Goal: Navigation & Orientation: Find specific page/section

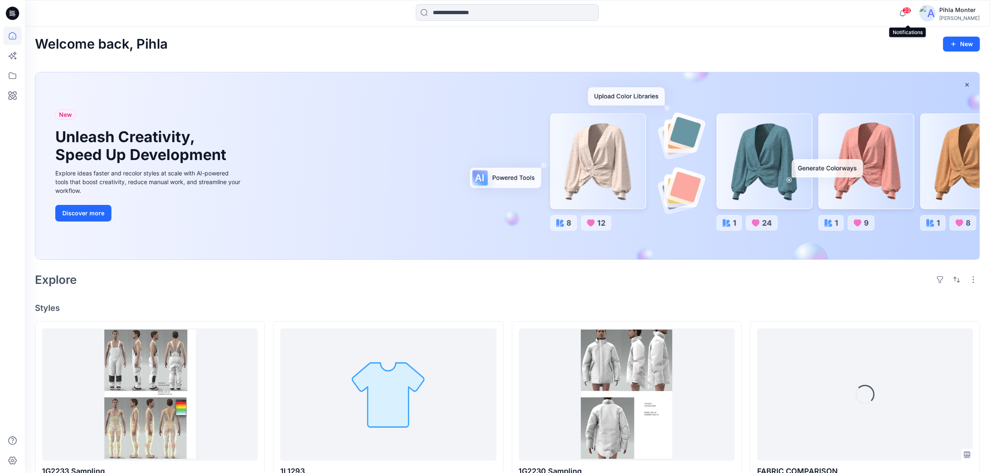
click at [908, 12] on span "23" at bounding box center [907, 10] width 9 height 7
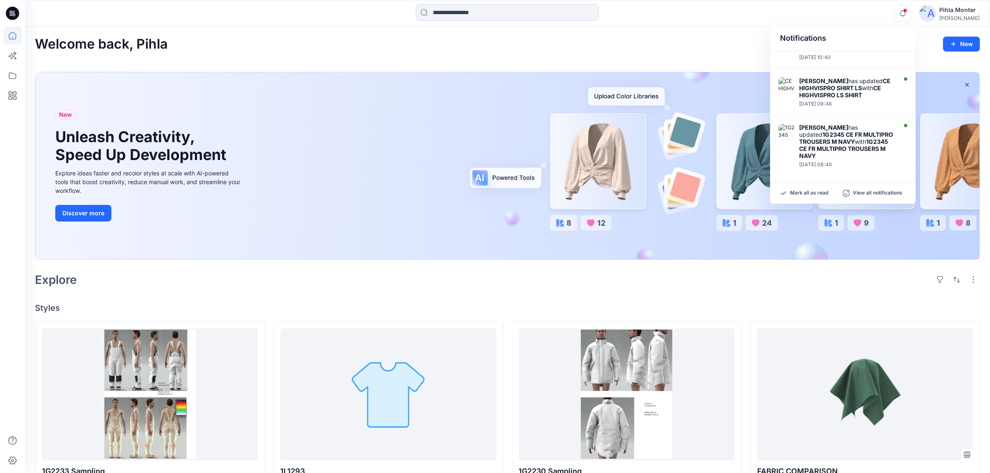
scroll to position [228, 0]
click at [752, 18] on div "Notifications [PERSON_NAME] has updated FABRIC COMPARISON with FABRIC COMPARISO…" at bounding box center [507, 13] width 965 height 18
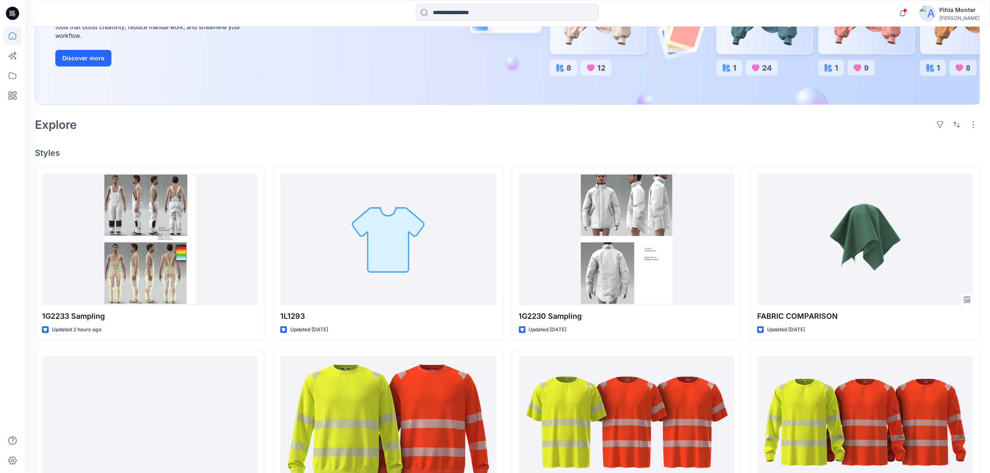
scroll to position [156, 0]
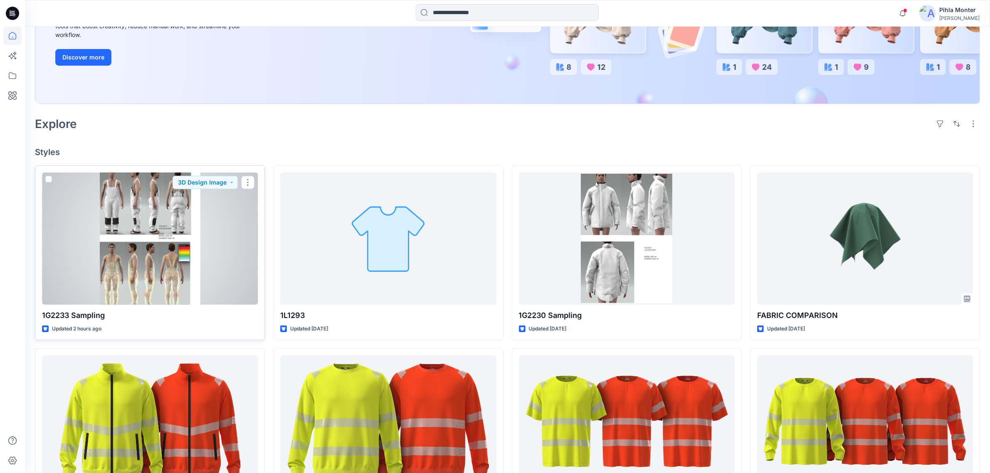
click at [212, 275] on div at bounding box center [150, 239] width 216 height 132
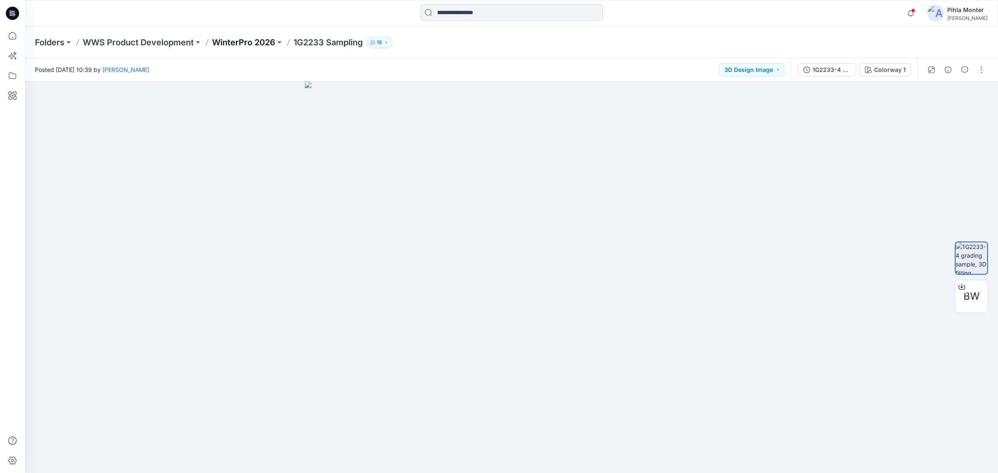
click at [244, 46] on p "WinterPro 2026" at bounding box center [243, 43] width 63 height 12
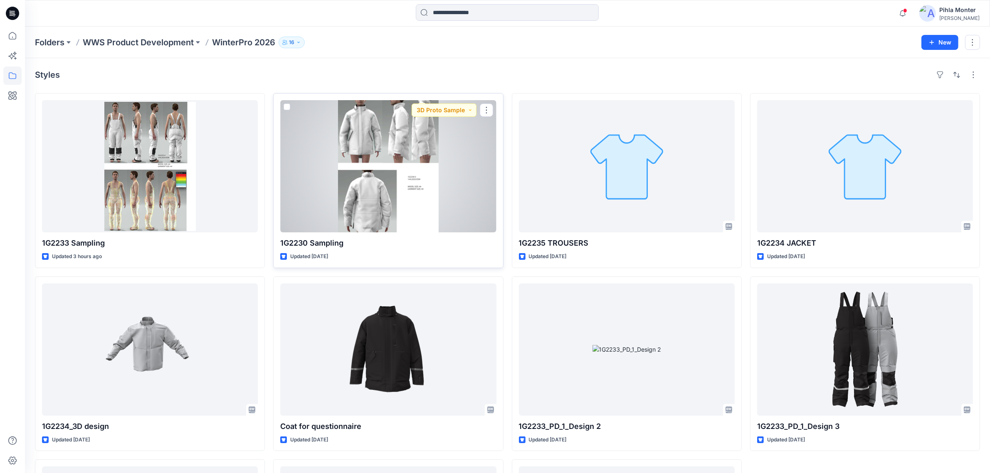
click at [364, 151] on div at bounding box center [388, 166] width 216 height 132
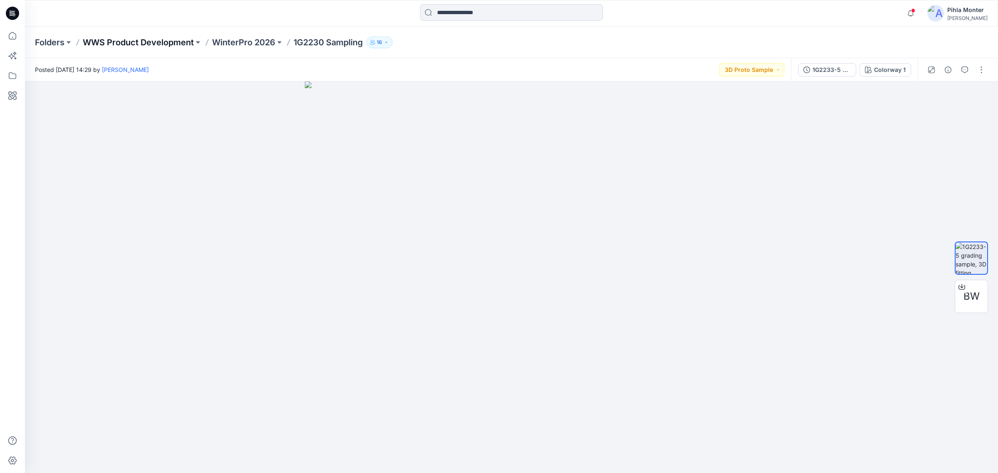
click at [113, 47] on p "WWS Product Development" at bounding box center [138, 43] width 111 height 12
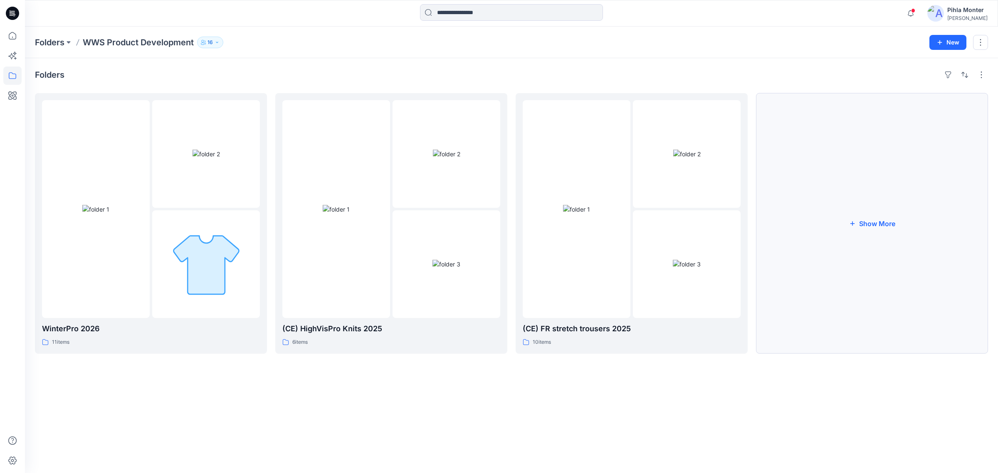
click at [850, 186] on button "Show More" at bounding box center [872, 223] width 232 height 261
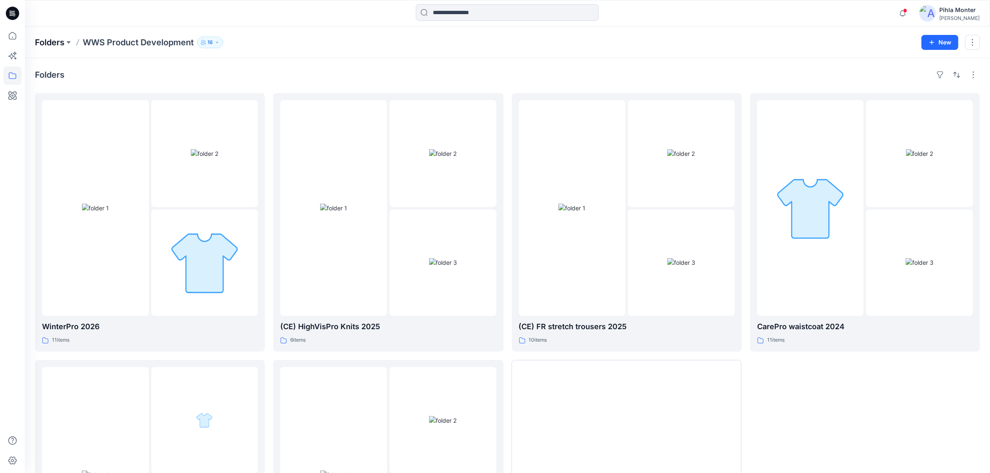
click at [56, 45] on p "Folders" at bounding box center [50, 43] width 30 height 12
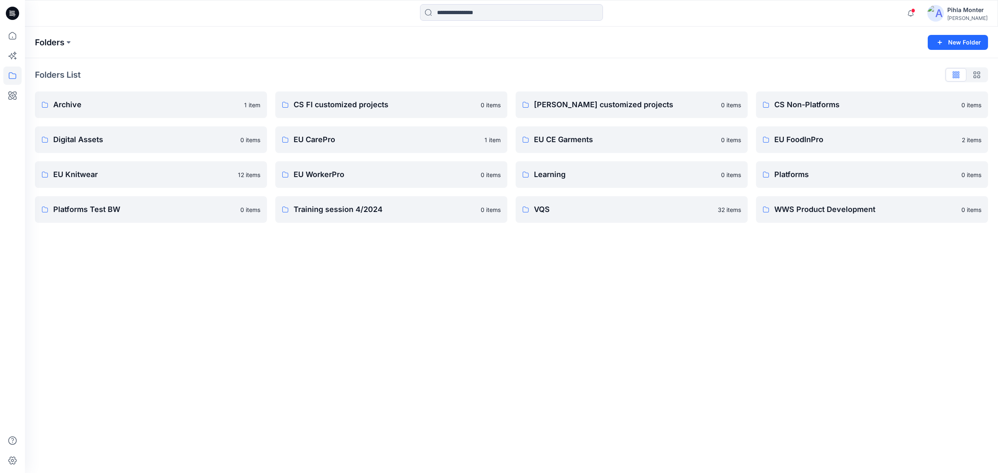
click at [57, 38] on p "Folders" at bounding box center [50, 43] width 30 height 12
click at [67, 43] on button at bounding box center [68, 43] width 8 height 12
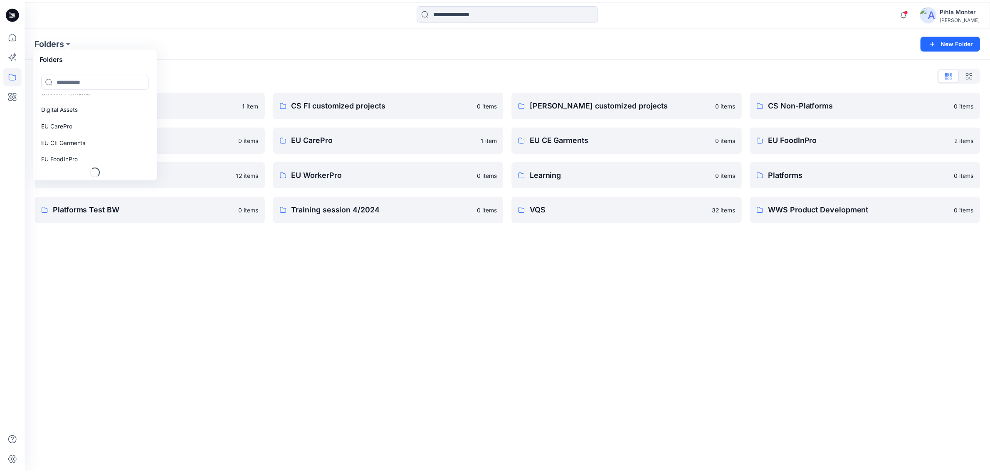
scroll to position [59, 0]
click at [207, 47] on div "Folders Folders Archive CS FI customized projects [PERSON_NAME] customized proj…" at bounding box center [479, 43] width 888 height 12
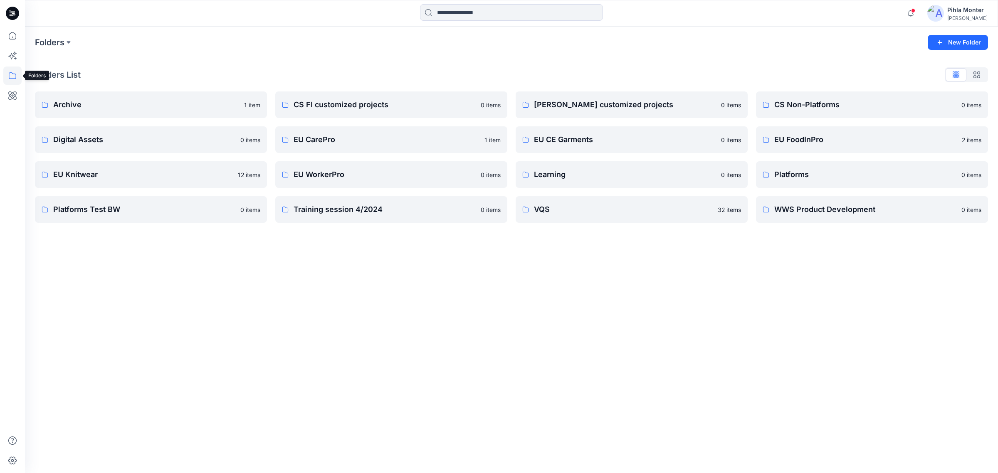
click at [12, 76] on icon at bounding box center [12, 76] width 18 height 18
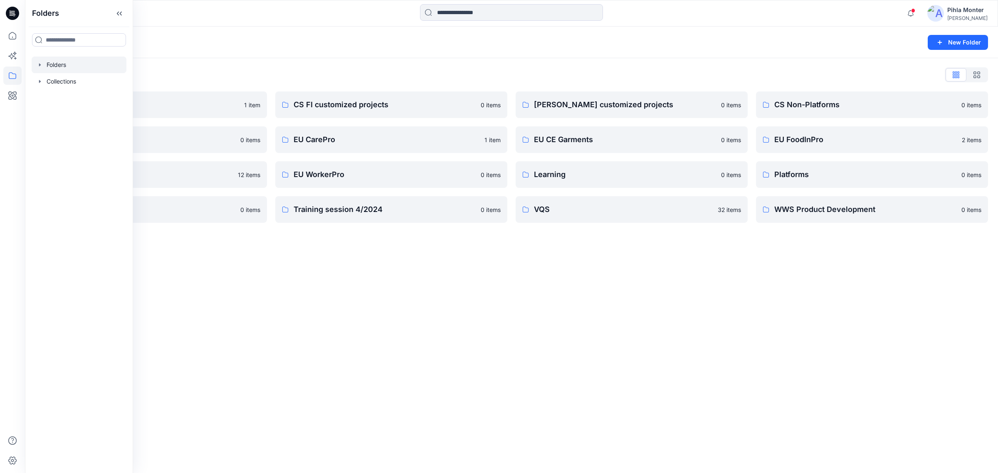
click at [38, 61] on div at bounding box center [79, 65] width 95 height 17
click at [42, 67] on icon "button" at bounding box center [40, 65] width 7 height 7
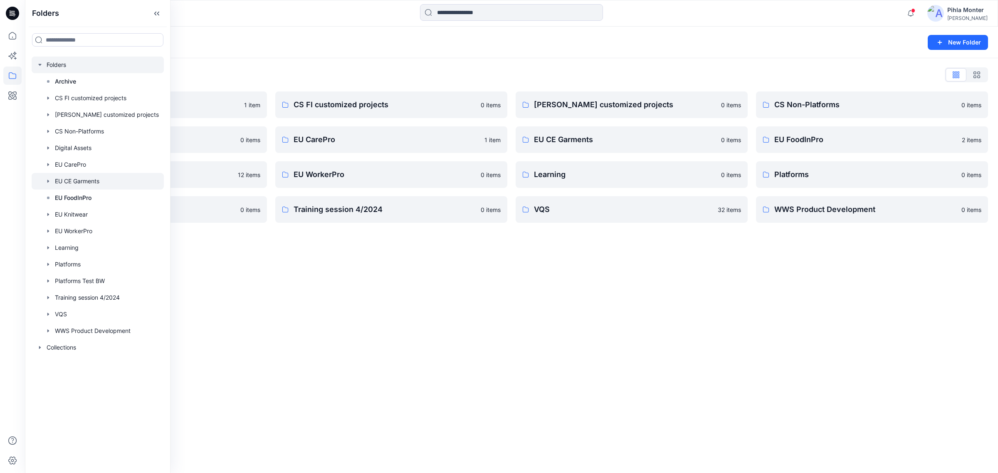
click at [87, 179] on div at bounding box center [98, 181] width 132 height 17
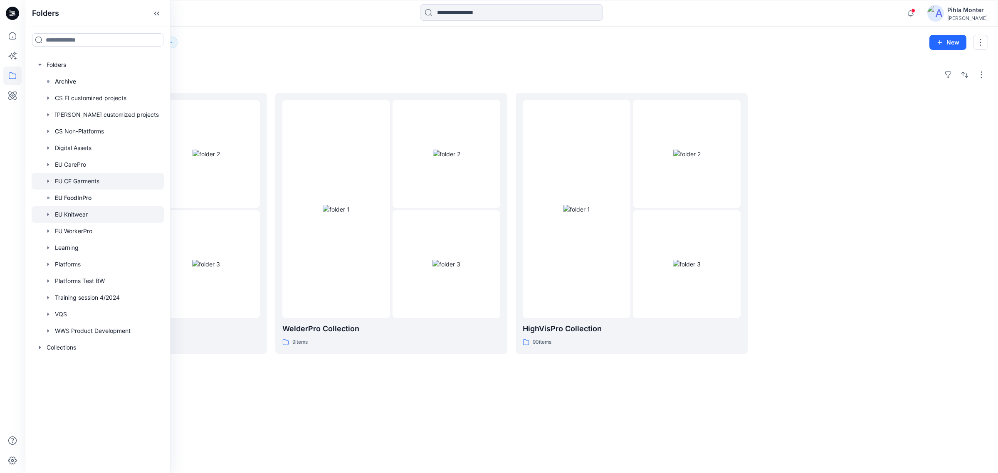
click at [85, 215] on div at bounding box center [98, 214] width 132 height 17
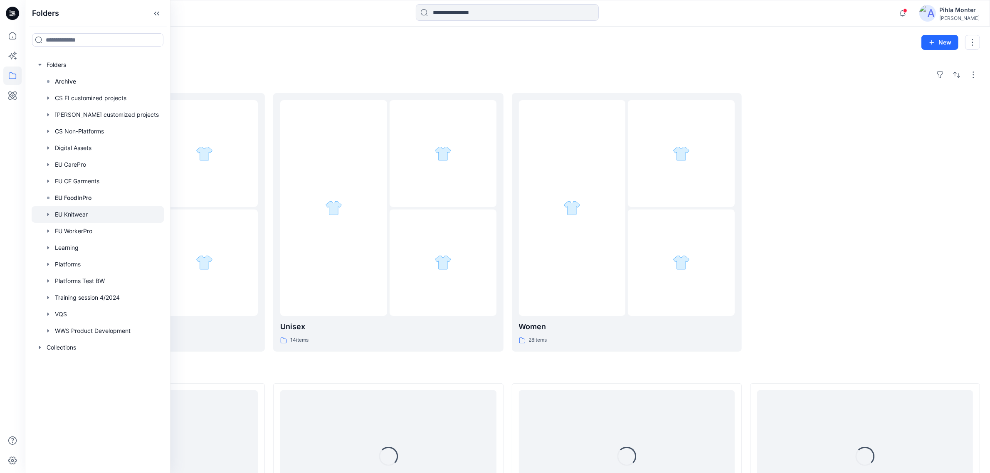
click at [385, 52] on div "Folders EU Knitwear 21 New" at bounding box center [507, 43] width 965 height 32
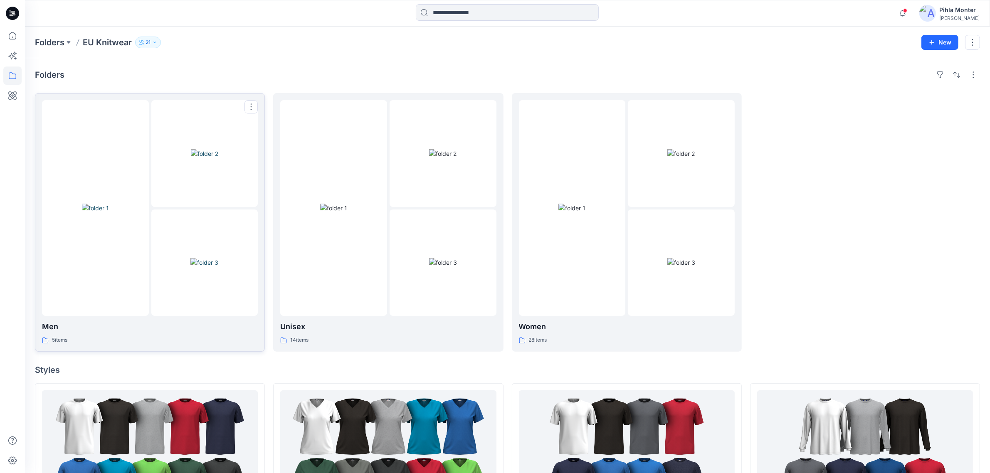
click at [218, 158] on img at bounding box center [204, 153] width 27 height 9
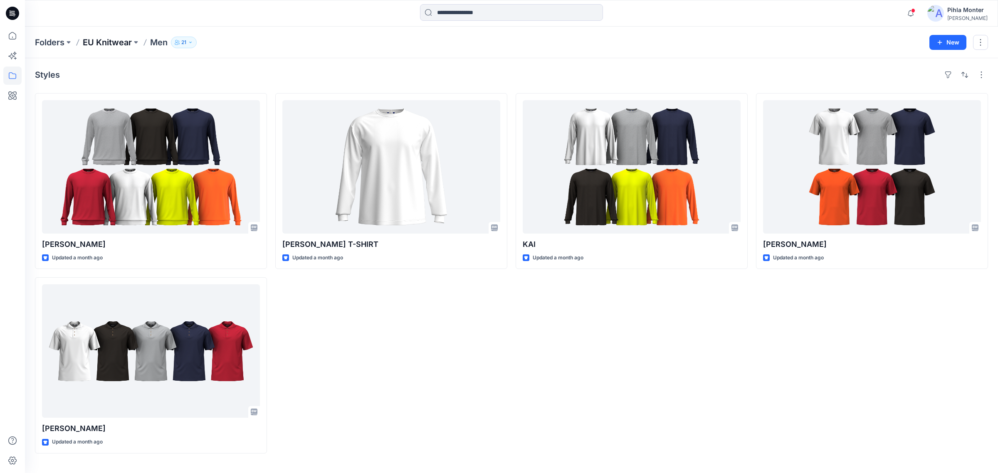
click at [101, 47] on p "EU Knitwear" at bounding box center [107, 43] width 49 height 12
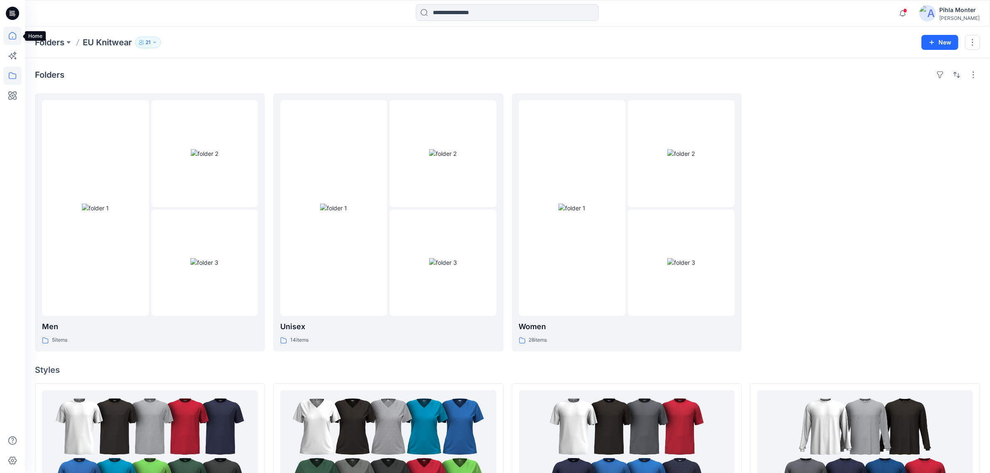
click at [13, 36] on icon at bounding box center [12, 36] width 18 height 18
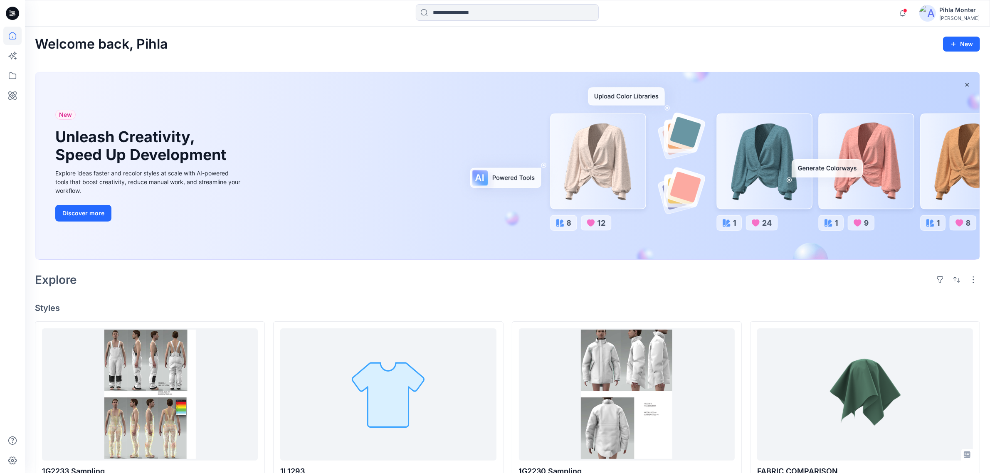
click at [936, 11] on img at bounding box center [928, 13] width 17 height 17
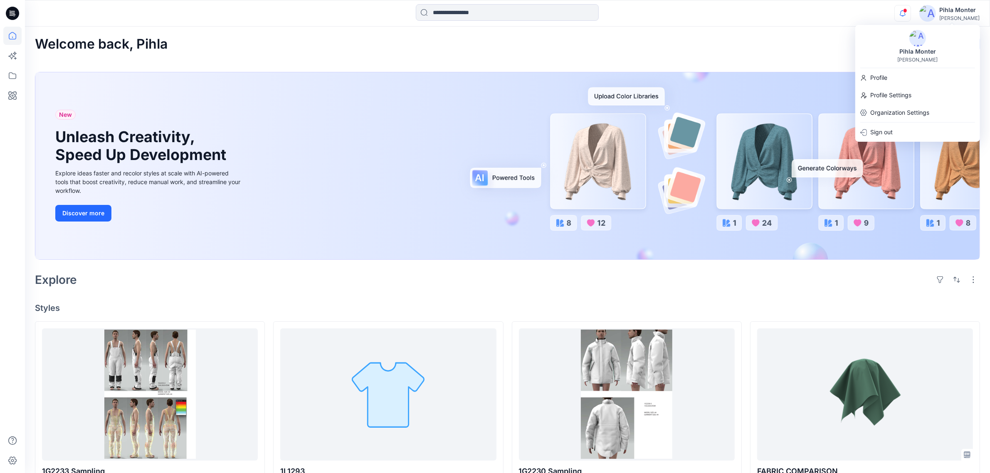
click at [906, 15] on icon "button" at bounding box center [903, 13] width 16 height 17
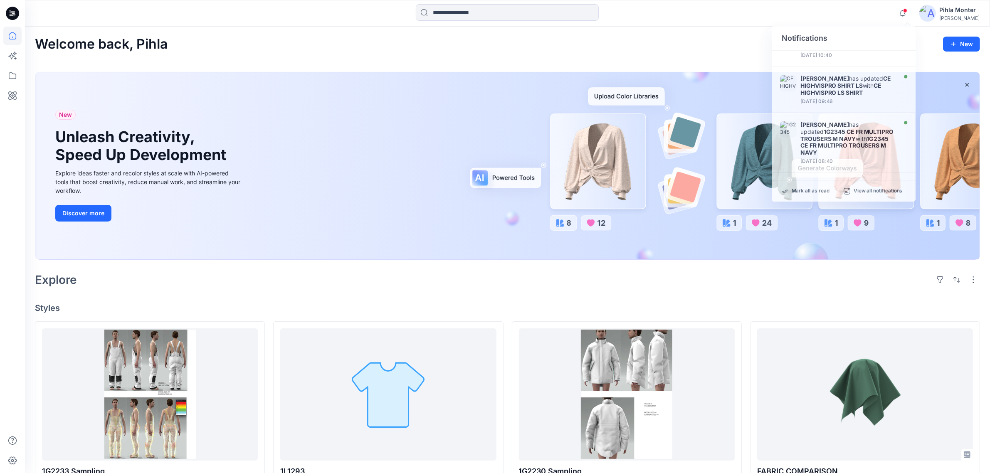
click at [936, 13] on img at bounding box center [928, 13] width 17 height 17
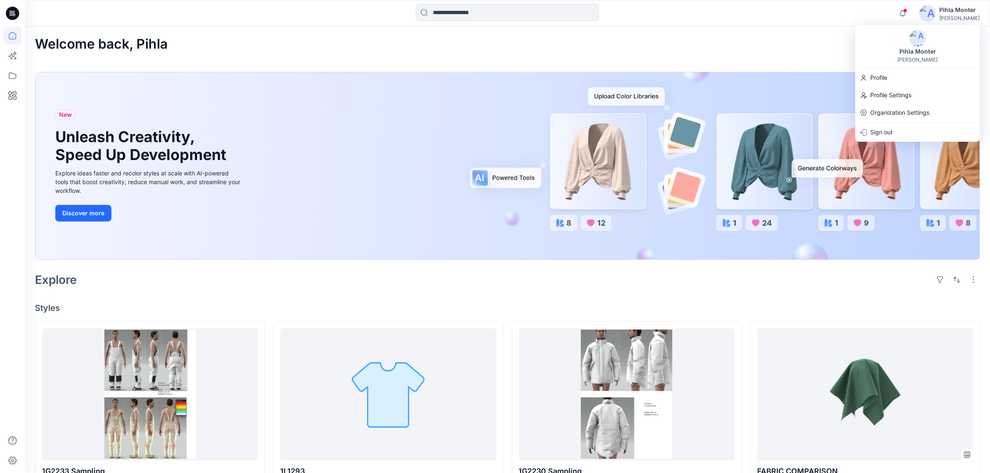
click at [918, 40] on img at bounding box center [918, 38] width 17 height 17
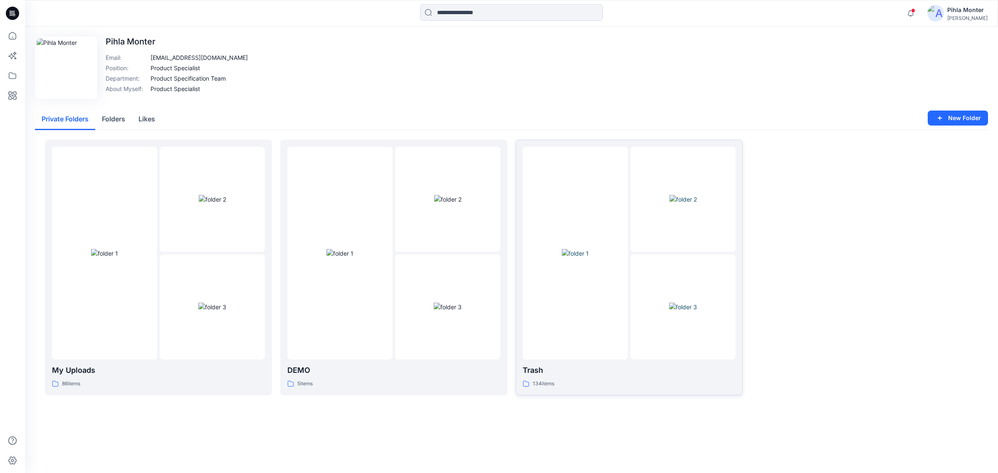
click at [567, 258] on img at bounding box center [575, 253] width 27 height 9
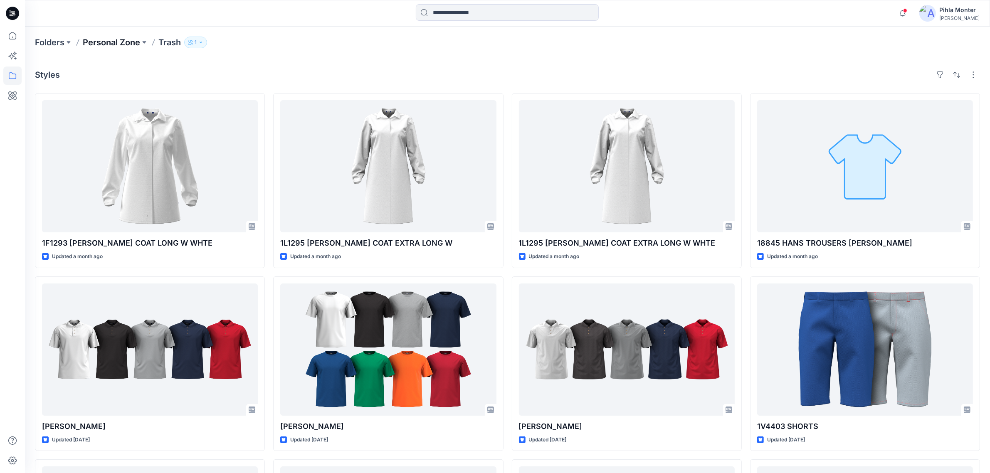
click at [89, 47] on p "Personal Zone" at bounding box center [111, 43] width 57 height 12
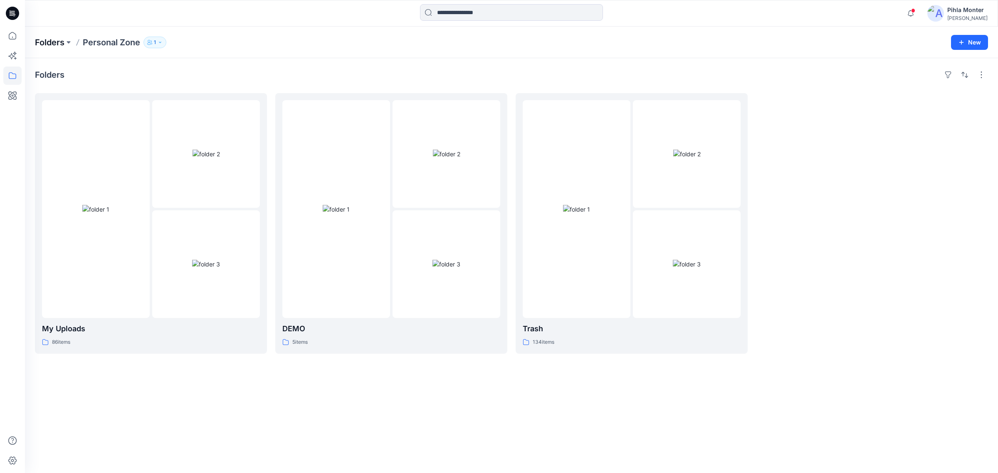
click at [38, 44] on p "Folders" at bounding box center [50, 43] width 30 height 12
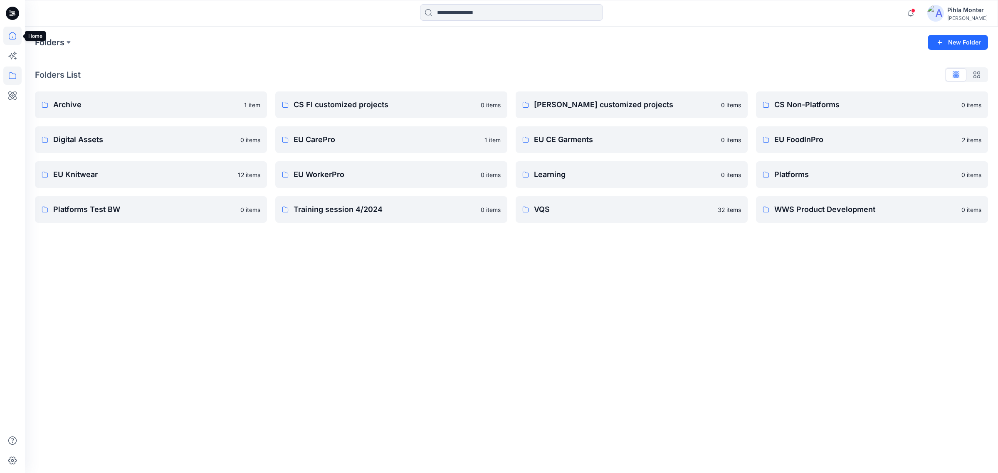
click at [10, 43] on icon at bounding box center [12, 36] width 18 height 18
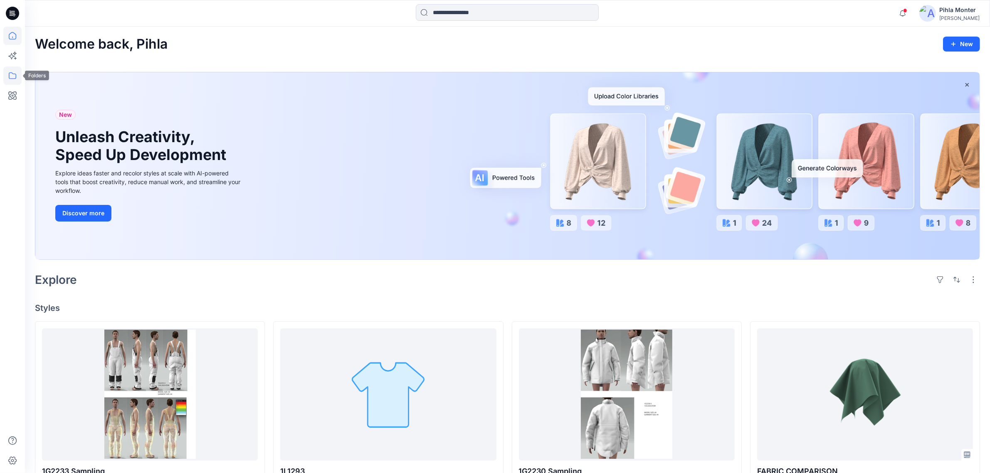
click at [7, 69] on icon at bounding box center [12, 76] width 18 height 18
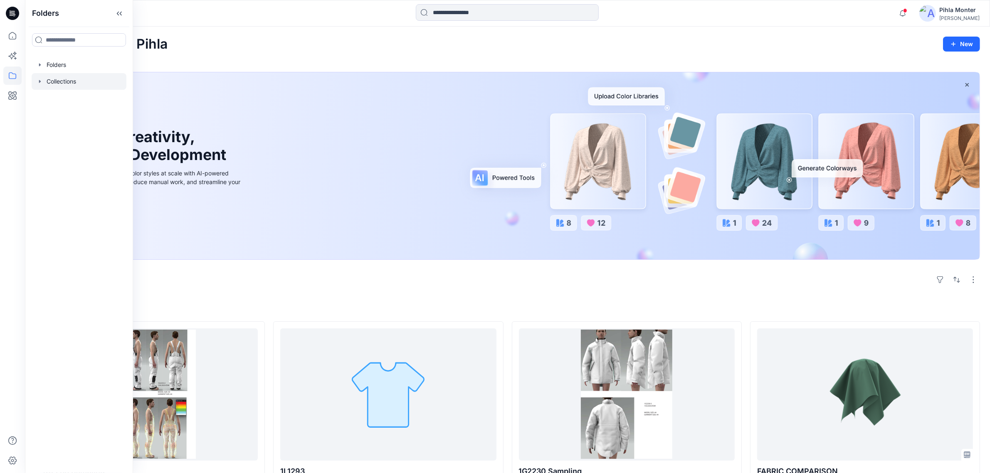
click at [40, 80] on icon "button" at bounding box center [40, 81] width 2 height 3
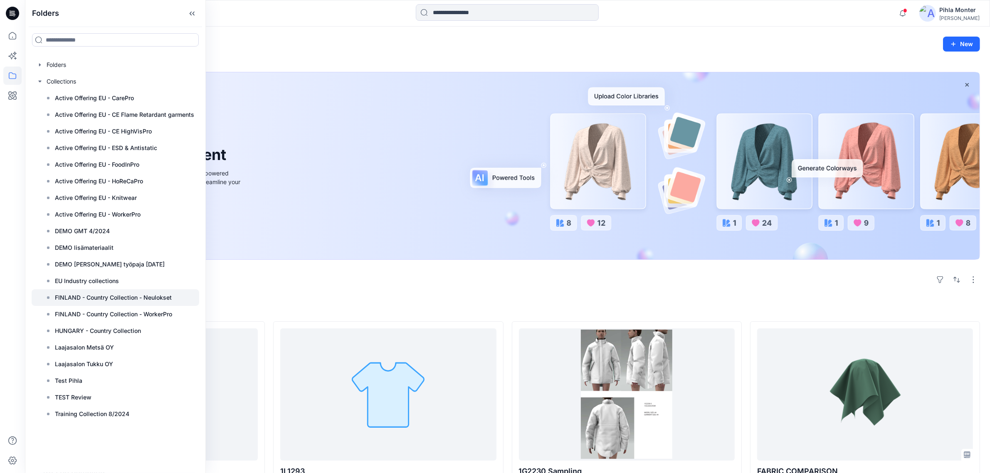
click at [171, 303] on div at bounding box center [116, 297] width 168 height 17
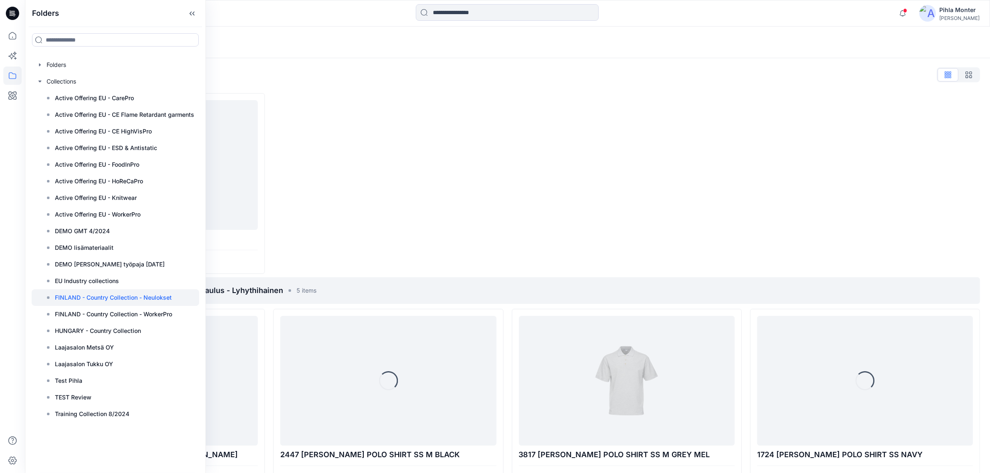
click at [292, 28] on div "Loading..." at bounding box center [507, 43] width 965 height 32
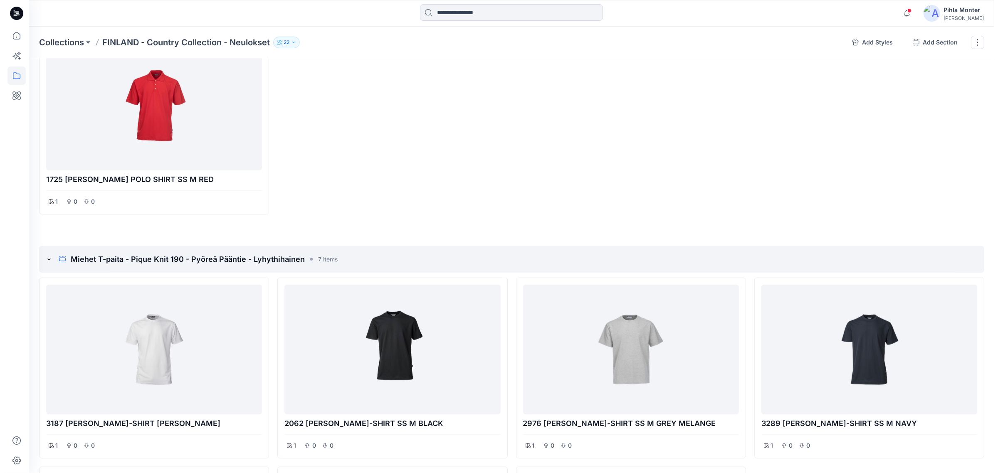
scroll to position [520, 0]
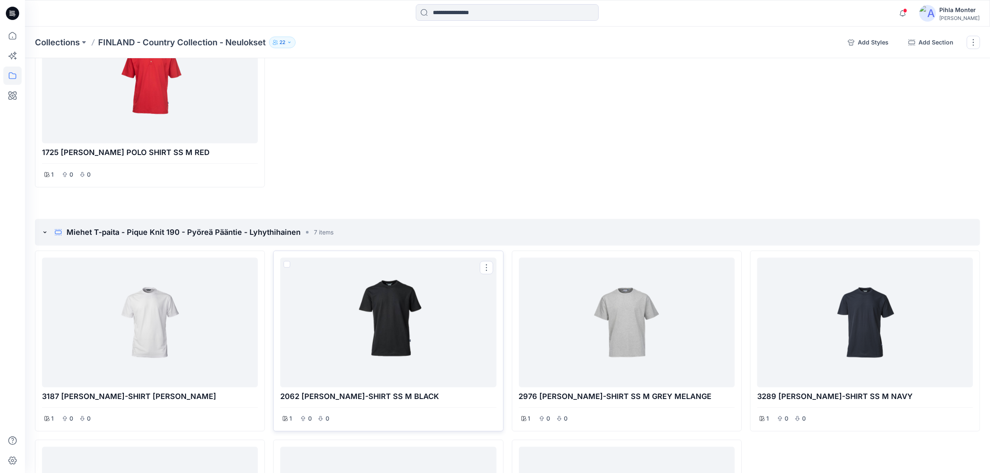
click at [350, 289] on div at bounding box center [388, 322] width 209 height 123
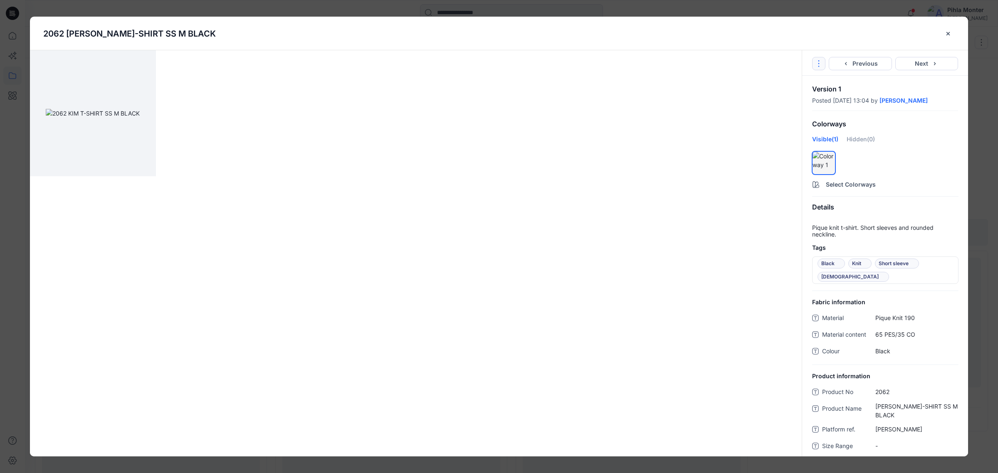
click at [818, 67] on icon "Options" at bounding box center [819, 63] width 7 height 7
click at [573, 160] on div at bounding box center [416, 113] width 772 height 126
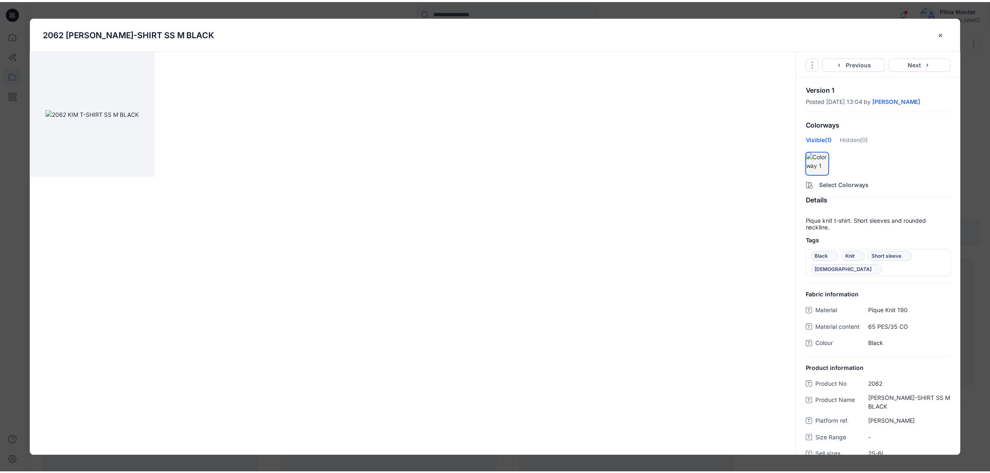
scroll to position [0, 0]
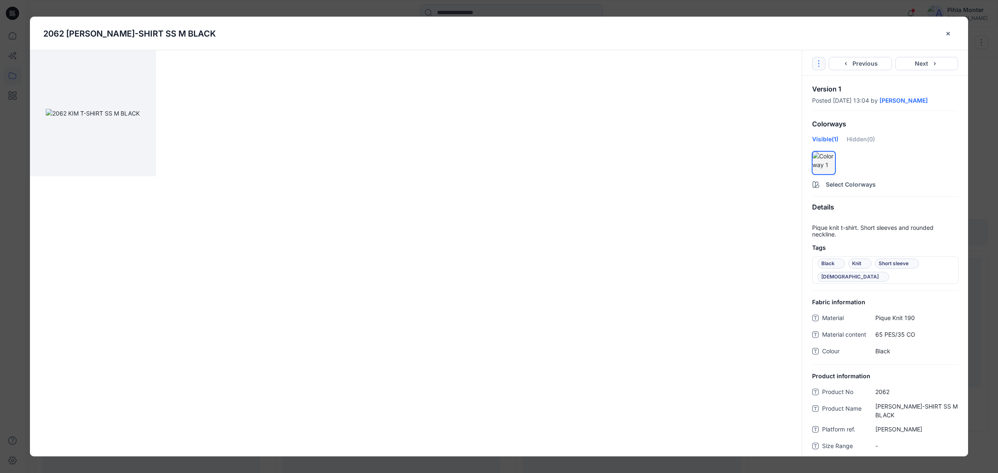
click at [816, 68] on button "Options" at bounding box center [818, 63] width 13 height 13
click at [867, 32] on div "2062 [PERSON_NAME]-SHIRT SS M BLACK" at bounding box center [492, 33] width 898 height 12
click at [947, 38] on button "close-btn" at bounding box center [948, 33] width 13 height 13
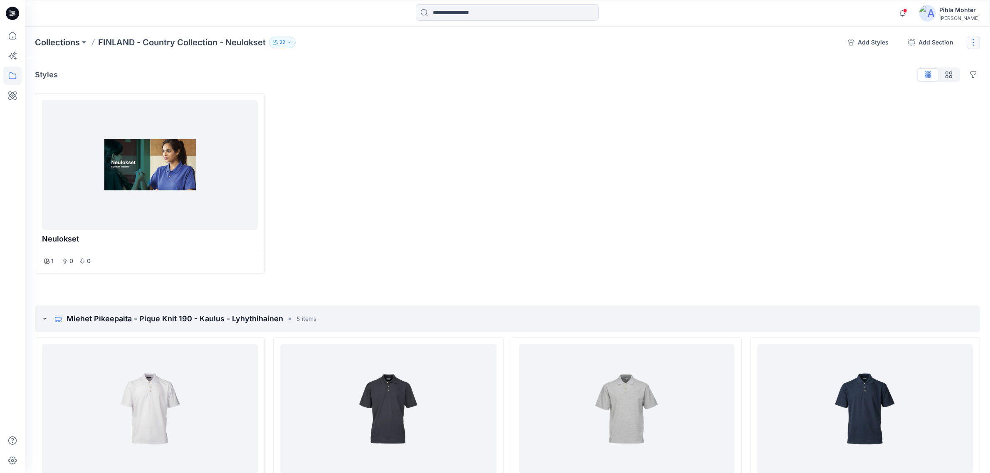
click at [972, 43] on button "button" at bounding box center [973, 42] width 13 height 13
click at [612, 180] on div at bounding box center [627, 183] width 230 height 181
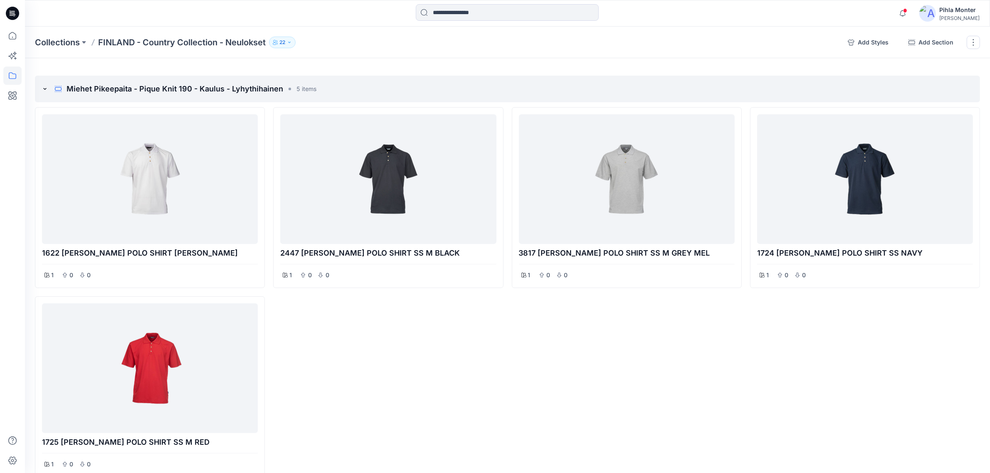
scroll to position [260, 0]
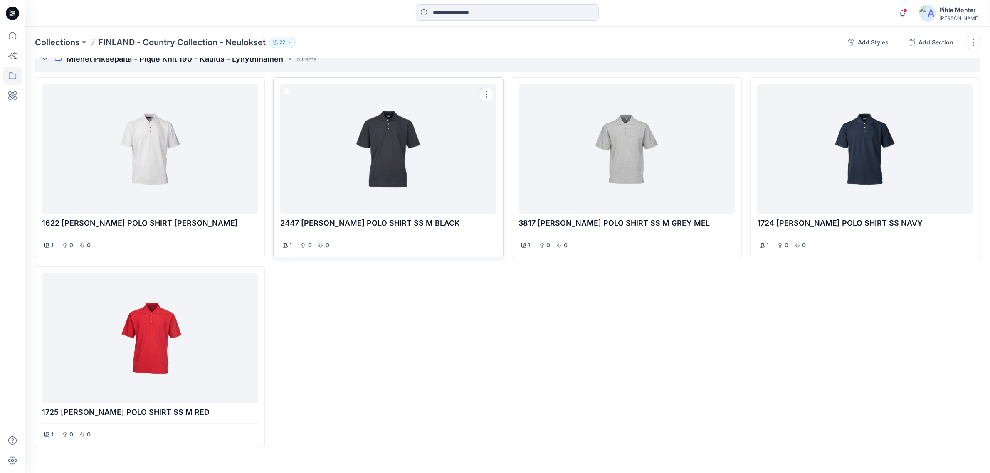
click at [369, 173] on div at bounding box center [388, 149] width 209 height 123
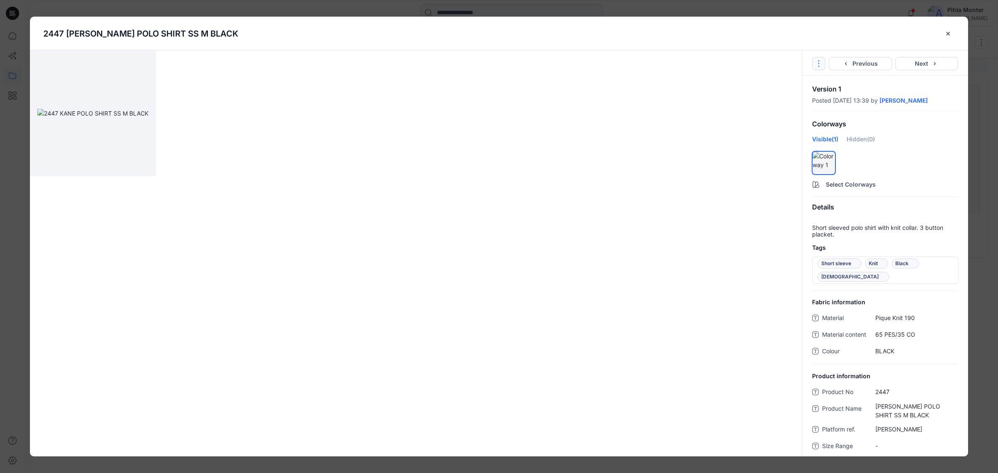
click at [816, 65] on icon "Options" at bounding box center [819, 63] width 7 height 7
click at [833, 26] on div "2447 [PERSON_NAME] POLO SHIRT SS M BLACK" at bounding box center [499, 34] width 912 height 34
click at [947, 31] on icon "close-btn" at bounding box center [948, 33] width 7 height 7
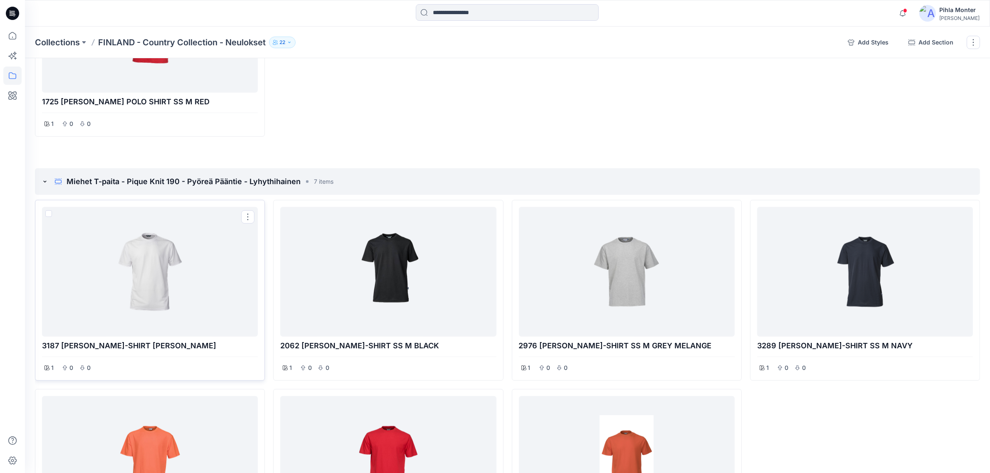
scroll to position [572, 0]
click at [250, 220] on button "Options" at bounding box center [247, 215] width 13 height 13
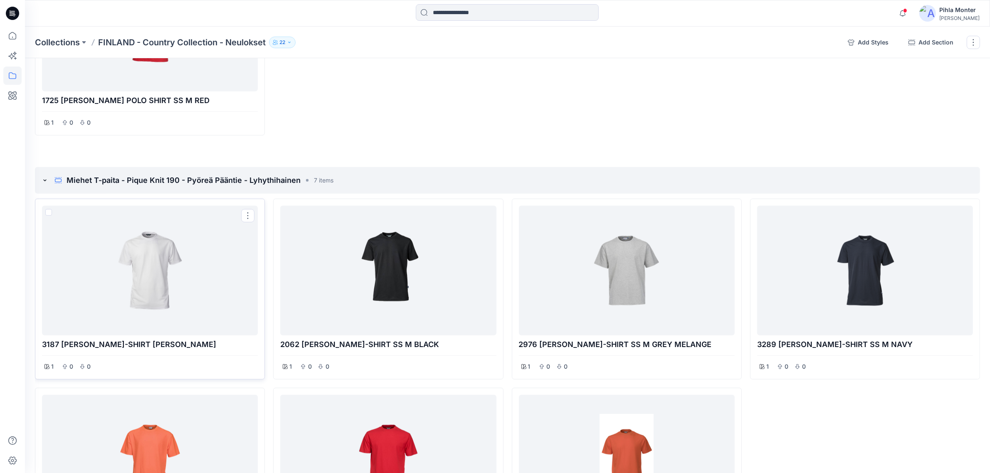
click at [198, 285] on div at bounding box center [149, 270] width 209 height 123
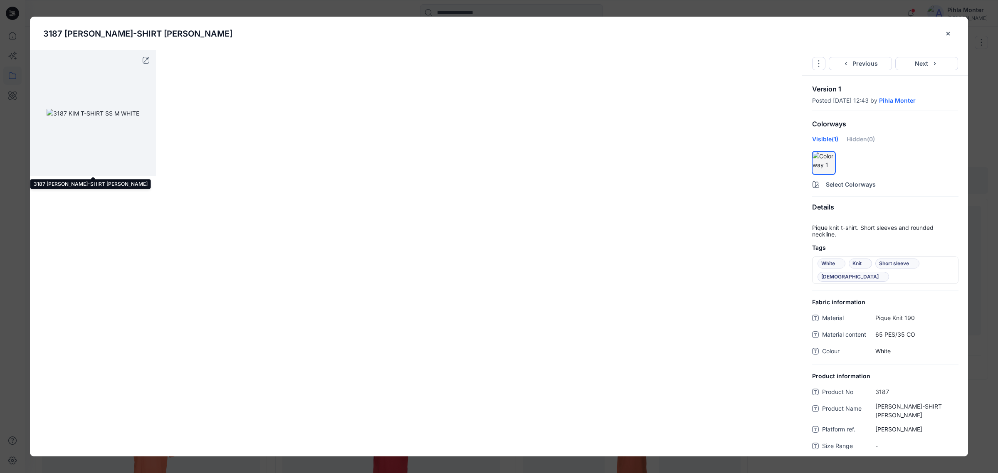
click at [90, 118] on img at bounding box center [93, 113] width 93 height 9
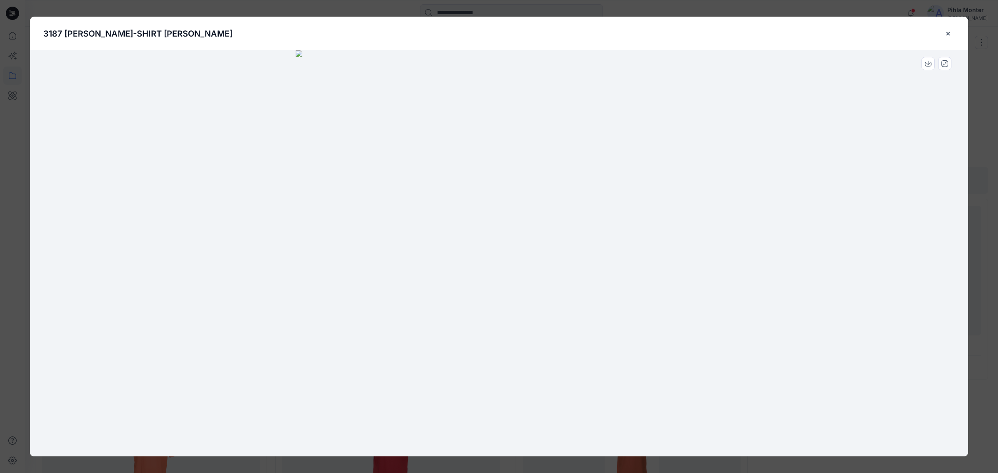
click at [947, 34] on icon "close-btn" at bounding box center [948, 33] width 3 height 3
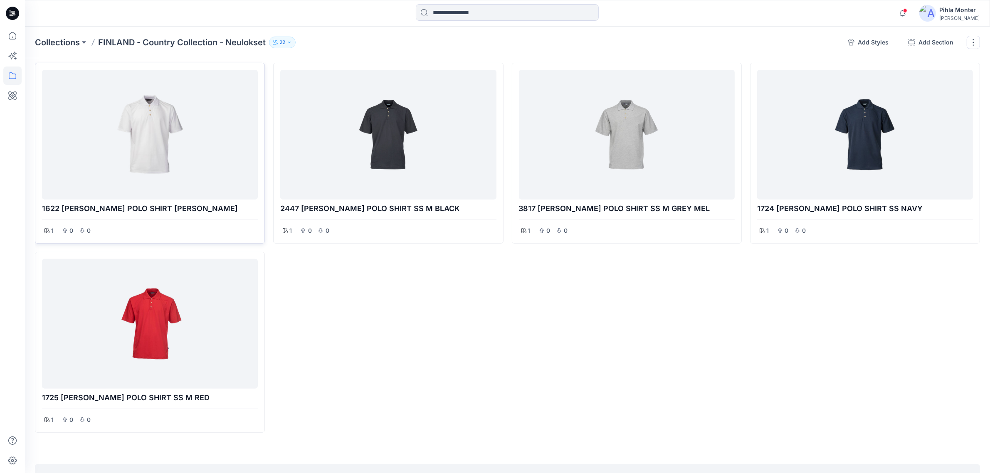
scroll to position [260, 0]
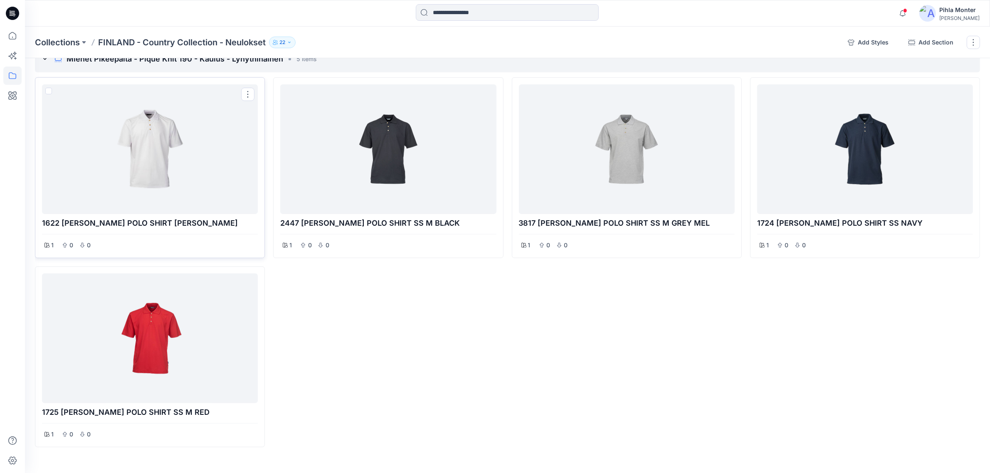
click at [161, 177] on div at bounding box center [149, 149] width 209 height 123
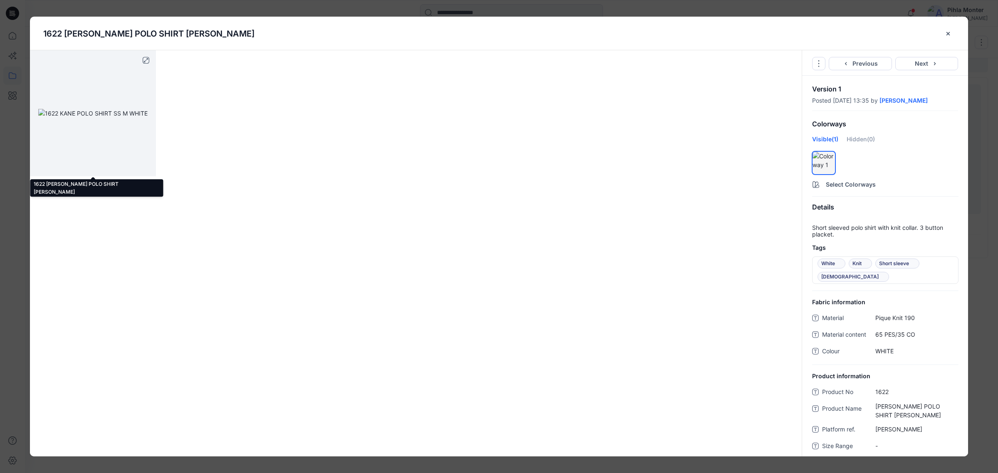
click at [100, 109] on img at bounding box center [92, 113] width 109 height 9
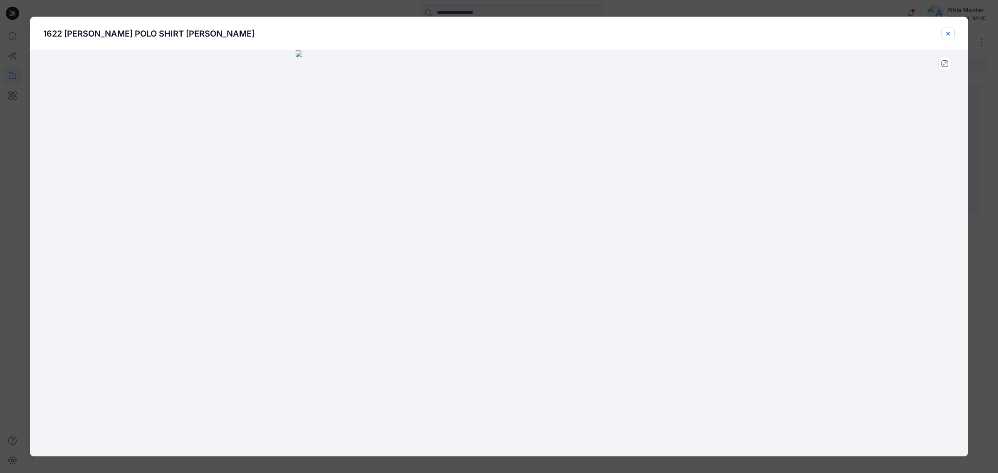
click at [948, 33] on icon "close-btn" at bounding box center [948, 33] width 3 height 3
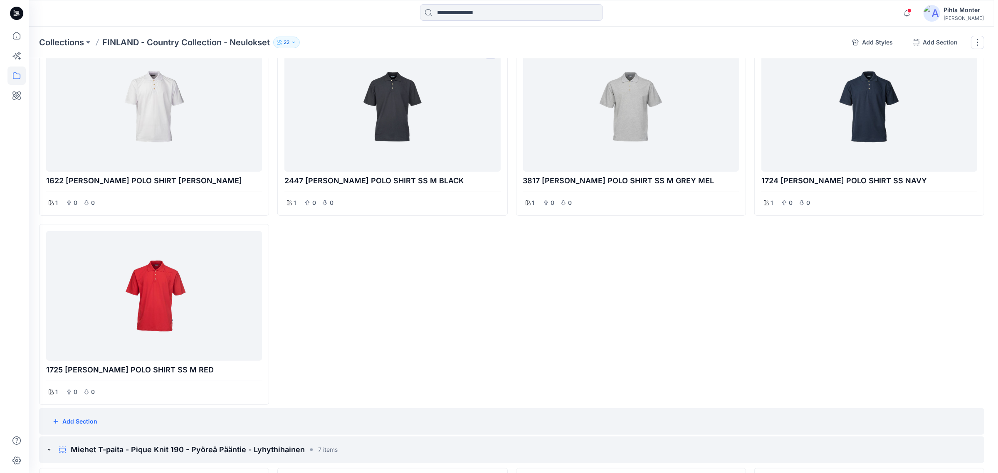
scroll to position [468, 0]
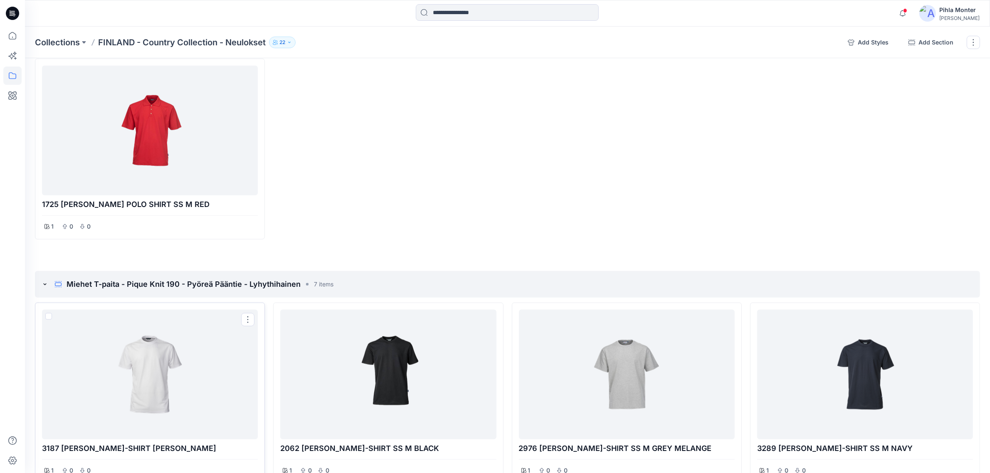
click at [132, 354] on div at bounding box center [149, 374] width 209 height 123
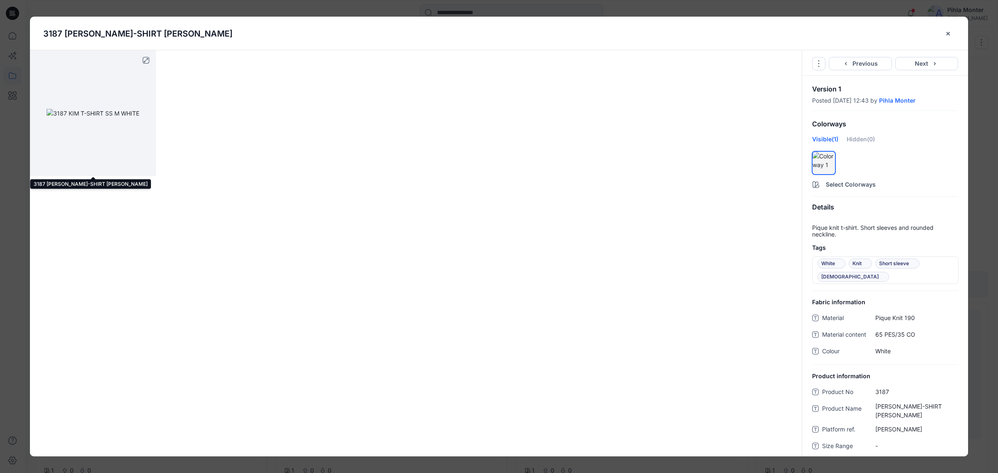
click at [139, 109] on img at bounding box center [93, 113] width 93 height 9
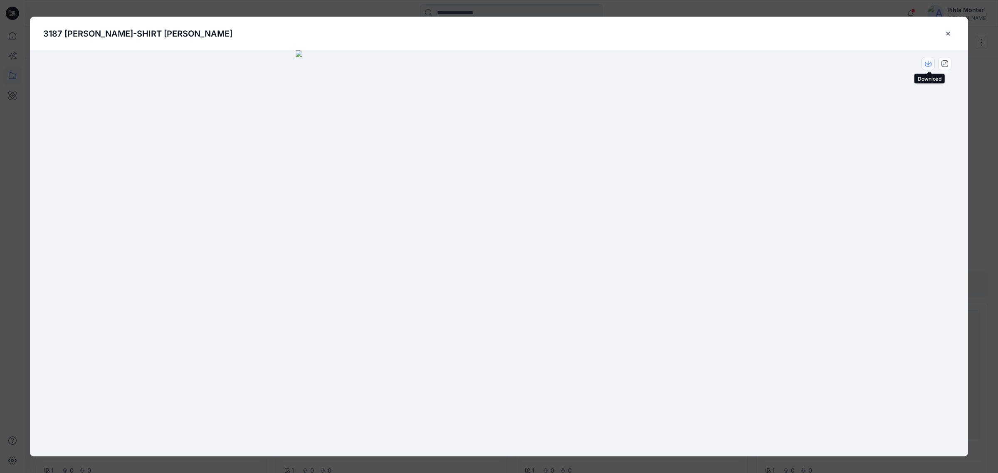
click at [930, 64] on icon "download-image" at bounding box center [928, 63] width 7 height 7
click at [829, 193] on div at bounding box center [499, 253] width 938 height 407
click at [945, 34] on icon "close-btn" at bounding box center [948, 33] width 7 height 7
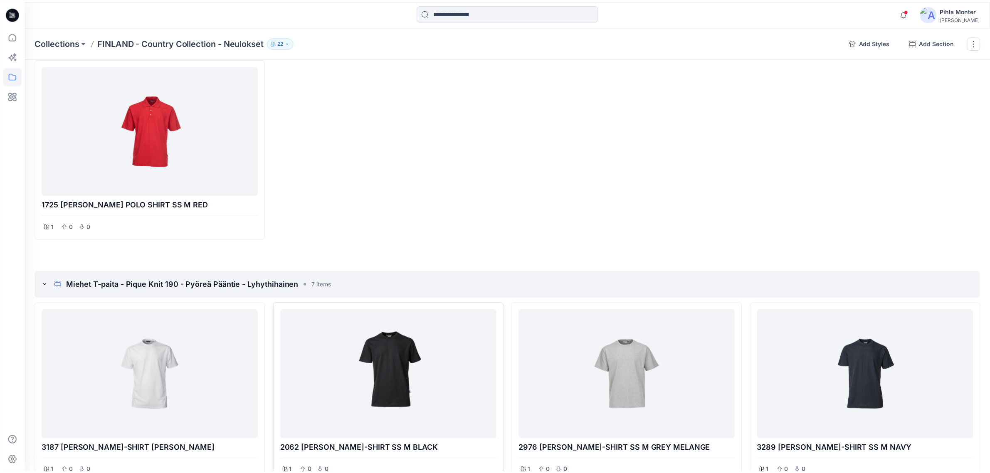
scroll to position [480, 0]
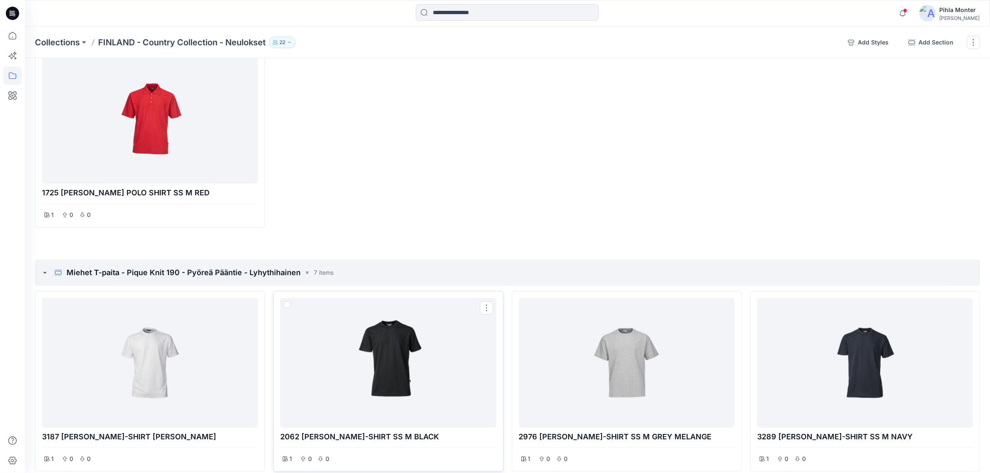
click at [391, 381] on div at bounding box center [388, 363] width 209 height 123
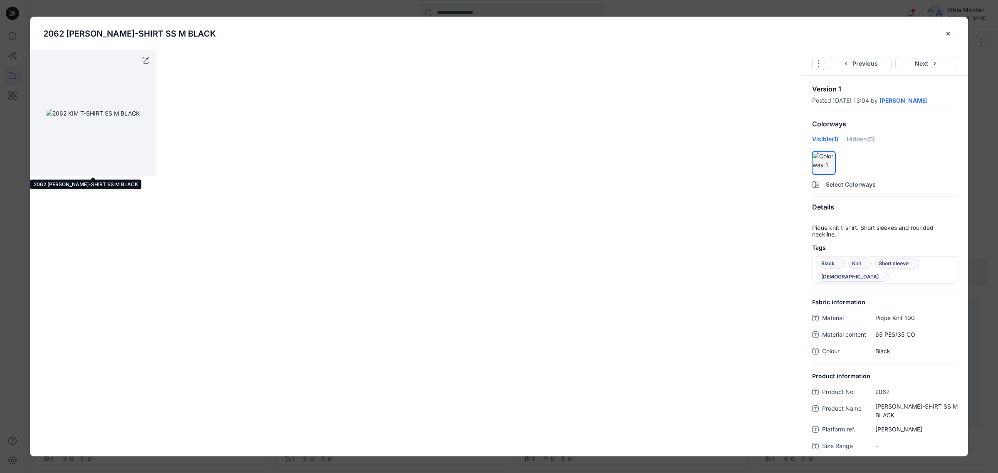
click at [134, 109] on img at bounding box center [93, 113] width 94 height 9
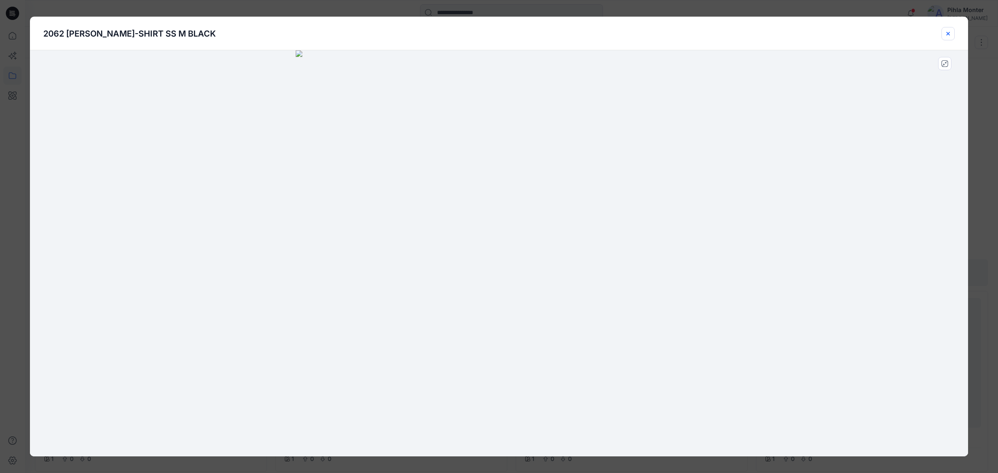
click at [949, 30] on icon "close-btn" at bounding box center [948, 33] width 7 height 7
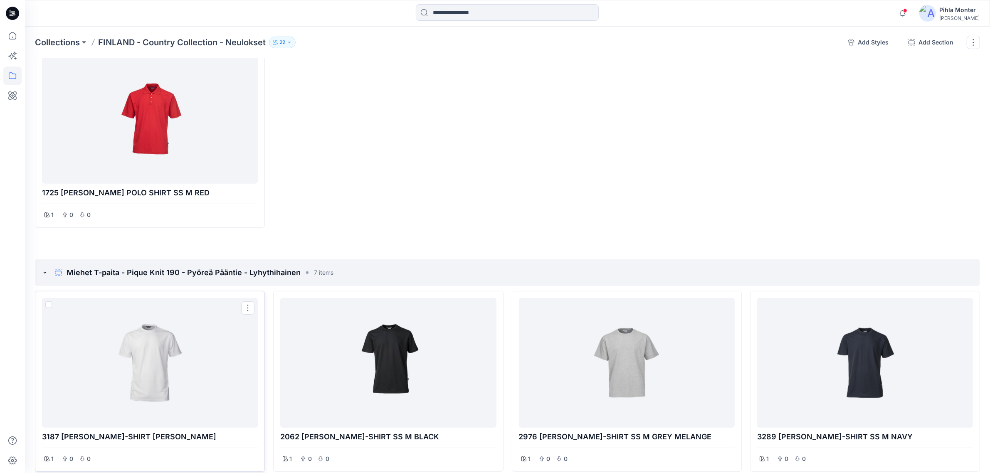
click at [194, 379] on div at bounding box center [149, 363] width 209 height 123
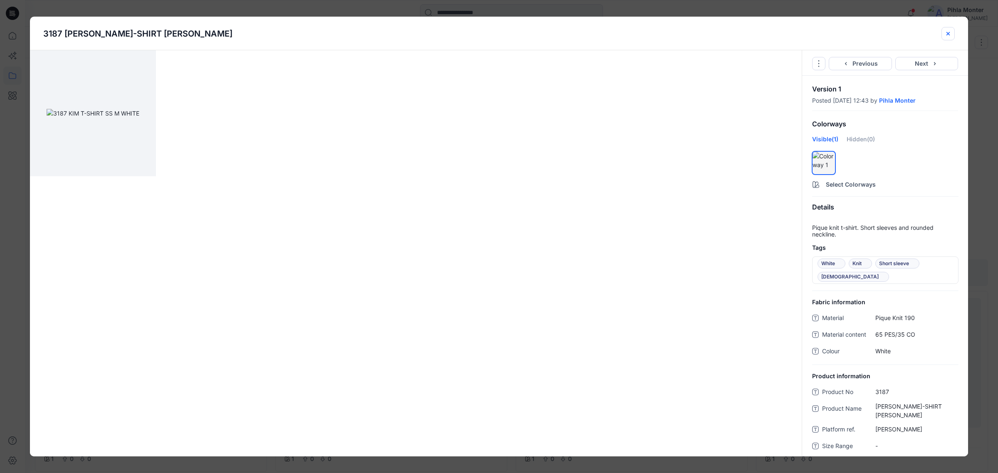
click at [949, 33] on icon "close-btn" at bounding box center [948, 33] width 7 height 7
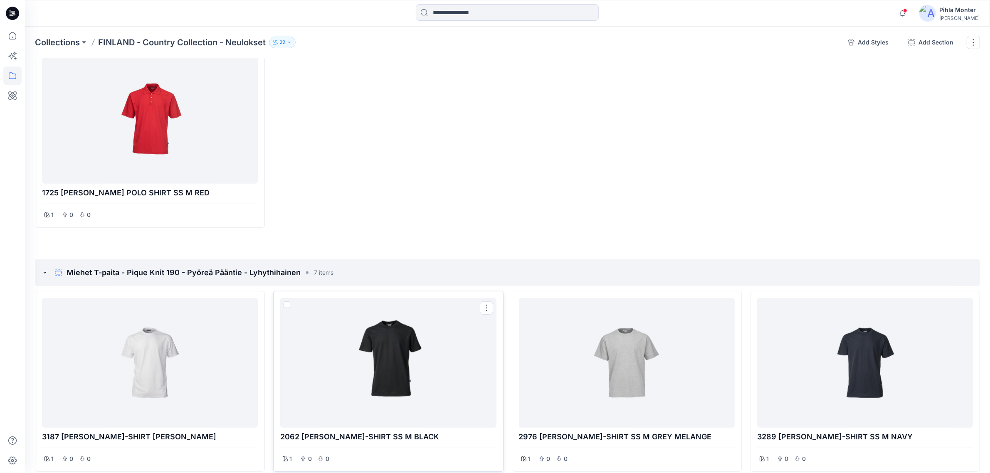
click at [422, 373] on div at bounding box center [388, 363] width 209 height 123
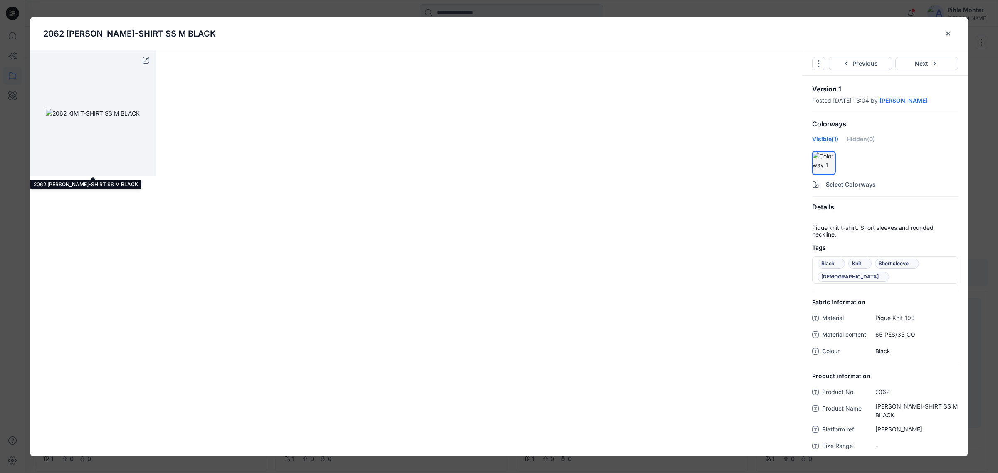
click at [99, 109] on img at bounding box center [93, 113] width 94 height 9
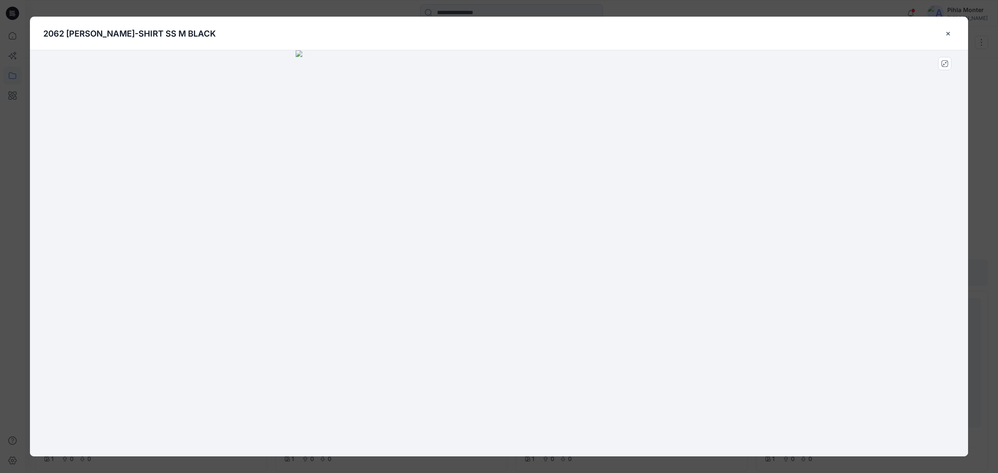
click at [942, 27] on div "2062 [PERSON_NAME]-SHIRT SS M BLACK" at bounding box center [499, 34] width 912 height 34
click at [948, 32] on icon "close-btn" at bounding box center [948, 33] width 7 height 7
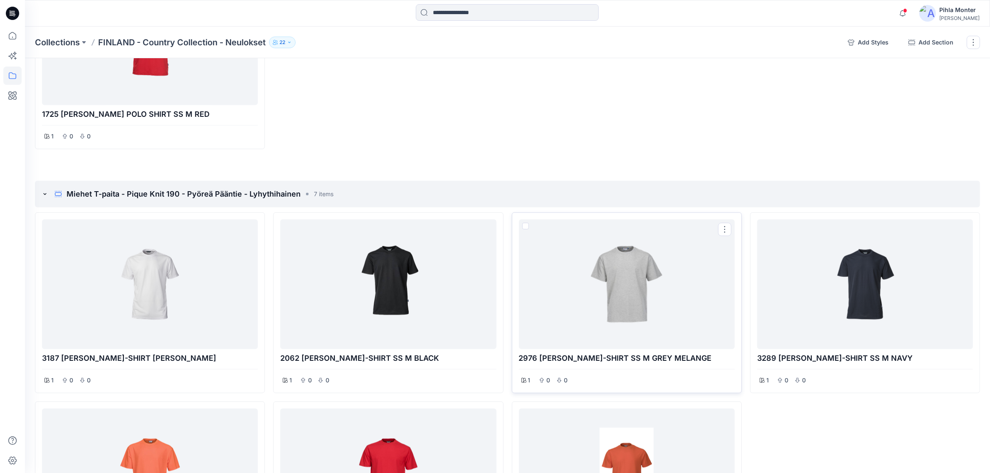
scroll to position [584, 0]
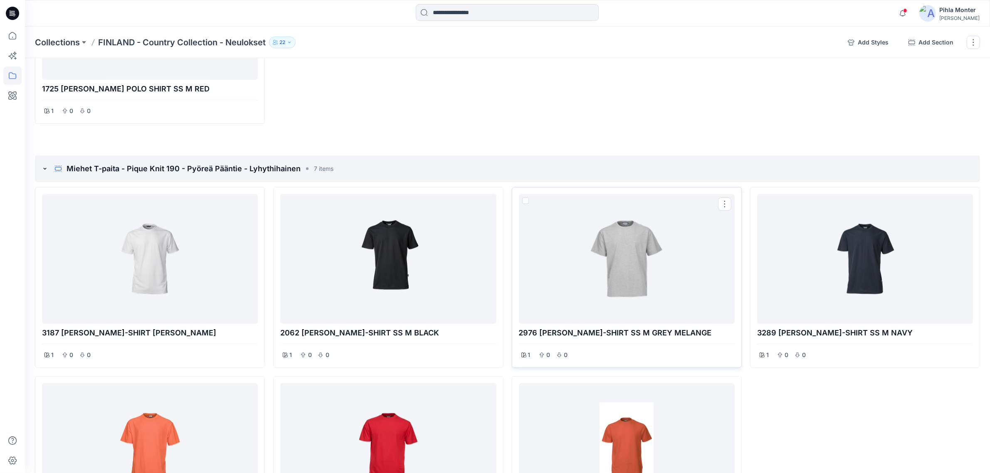
click at [628, 265] on div at bounding box center [626, 259] width 209 height 123
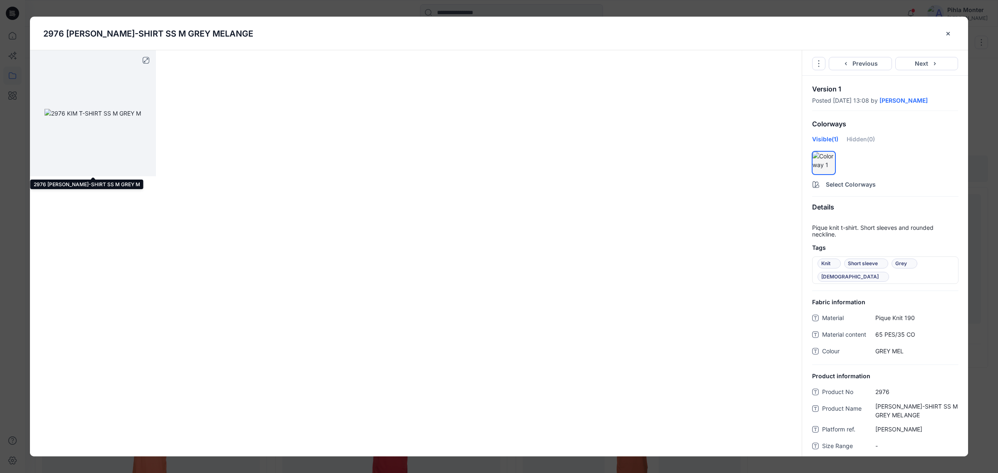
click at [95, 118] on img at bounding box center [93, 113] width 96 height 9
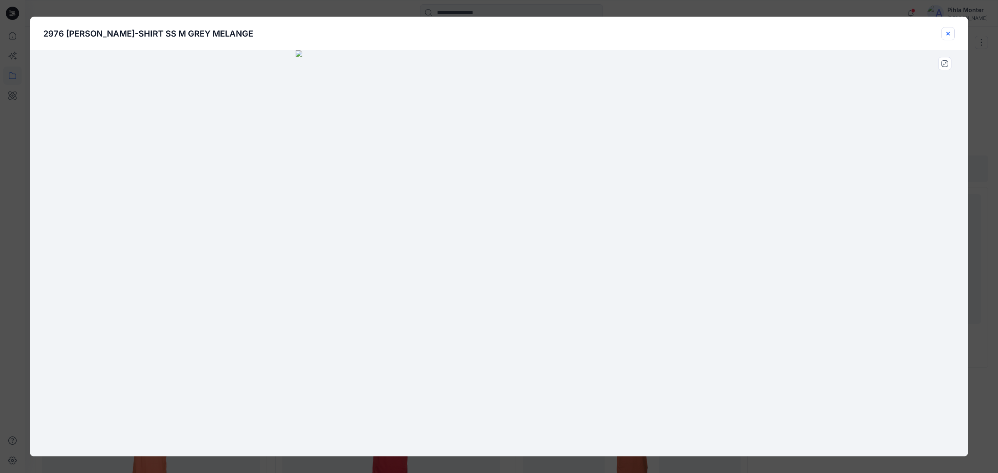
click at [945, 28] on button "close-btn" at bounding box center [948, 33] width 13 height 13
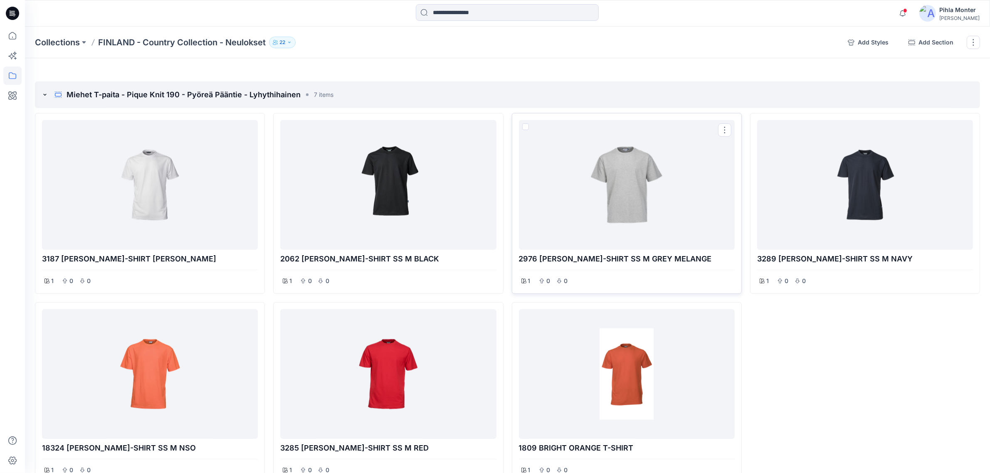
scroll to position [688, 0]
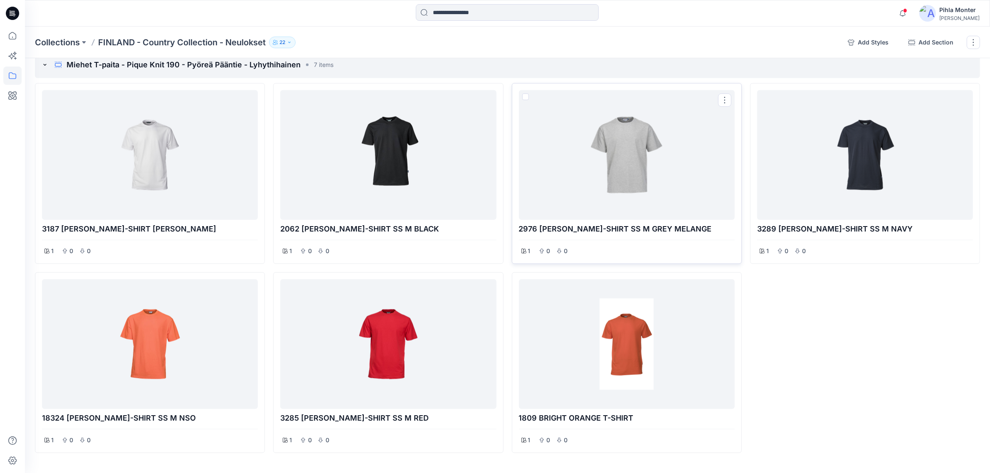
click at [596, 173] on div at bounding box center [626, 155] width 209 height 123
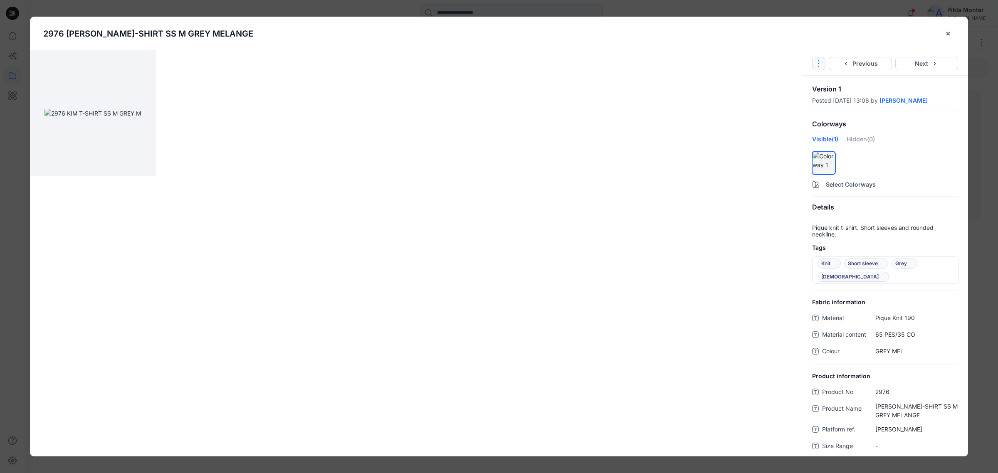
click at [825, 62] on button "Options" at bounding box center [818, 63] width 13 height 13
click at [824, 61] on button "Options" at bounding box center [818, 63] width 13 height 13
click at [945, 34] on icon "close-btn" at bounding box center [948, 33] width 7 height 7
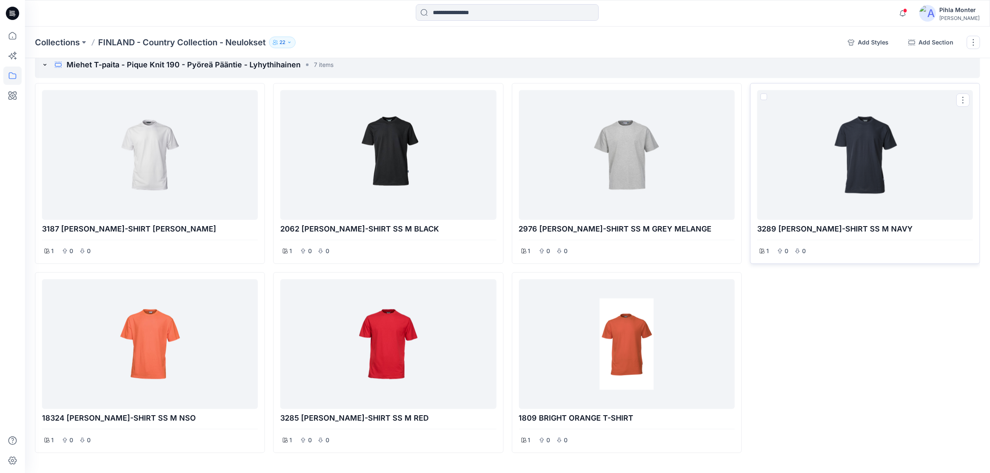
click at [887, 204] on div at bounding box center [865, 155] width 209 height 123
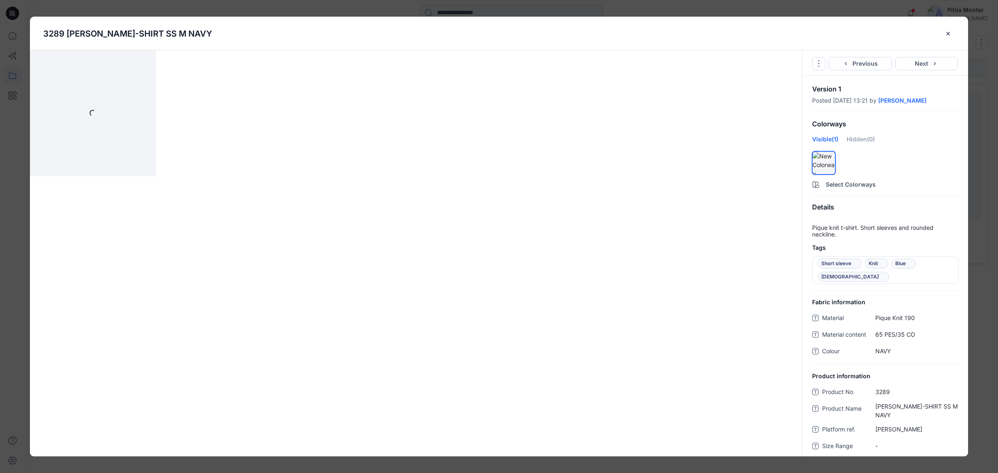
drag, startPoint x: 946, startPoint y: 37, endPoint x: 883, endPoint y: 157, distance: 135.6
click at [946, 37] on button "close-btn" at bounding box center [948, 33] width 13 height 13
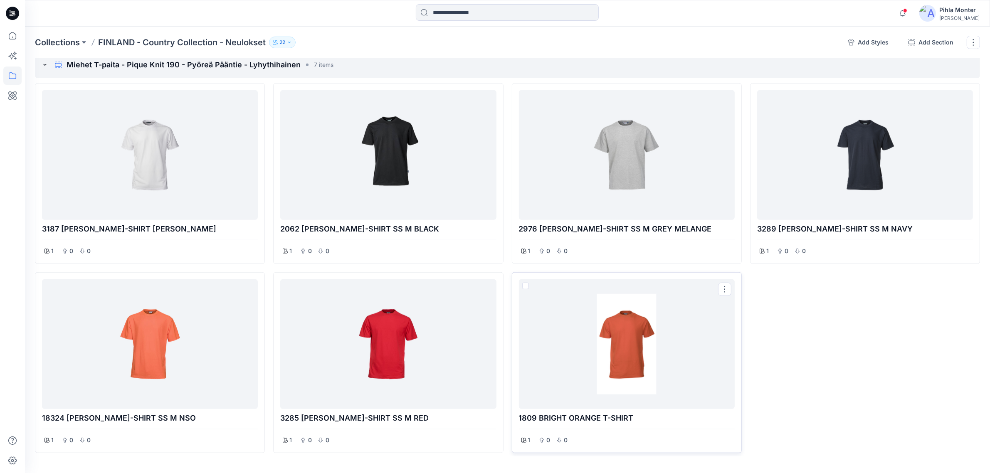
click at [633, 376] on div at bounding box center [626, 344] width 209 height 123
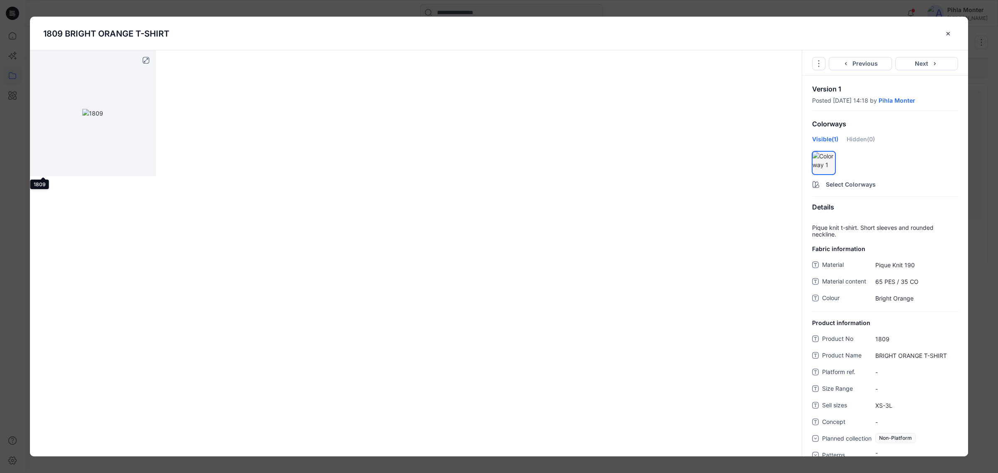
click at [103, 118] on img at bounding box center [92, 113] width 21 height 9
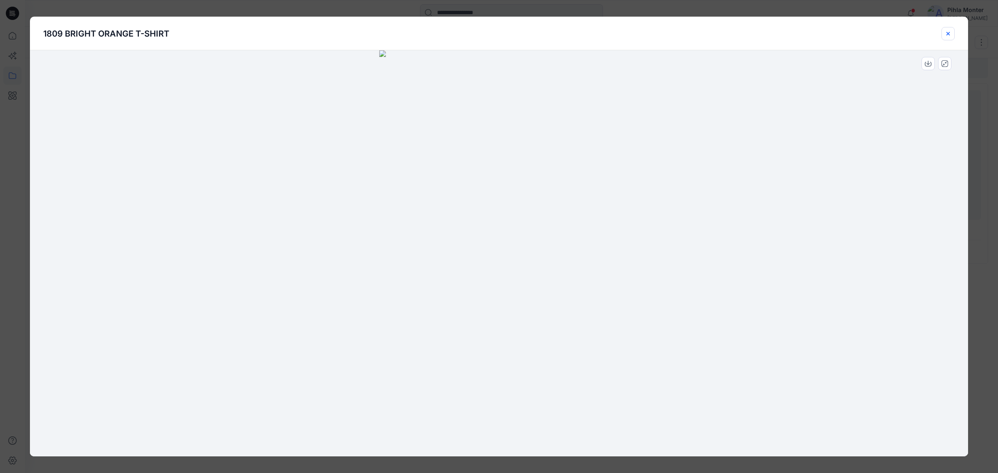
click at [953, 30] on button "close-btn" at bounding box center [948, 33] width 13 height 13
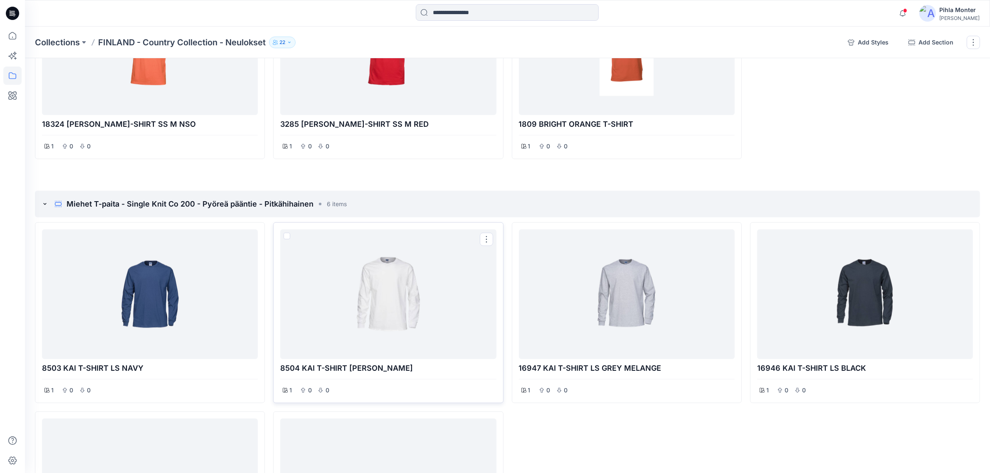
scroll to position [1000, 0]
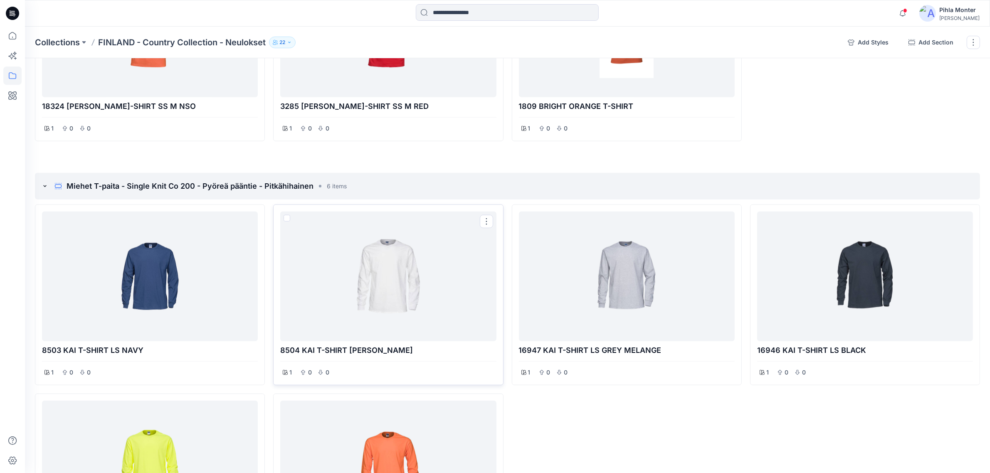
click at [445, 272] on div at bounding box center [388, 276] width 209 height 123
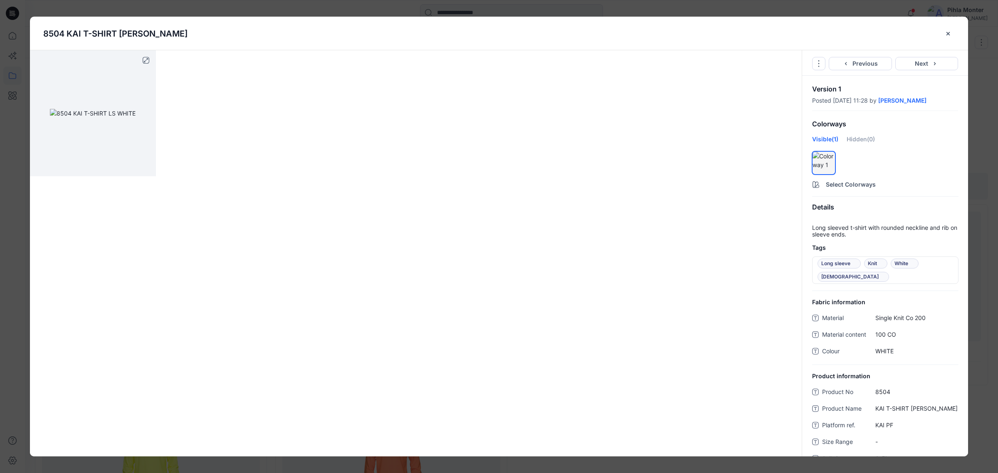
click at [106, 118] on img at bounding box center [93, 113] width 86 height 9
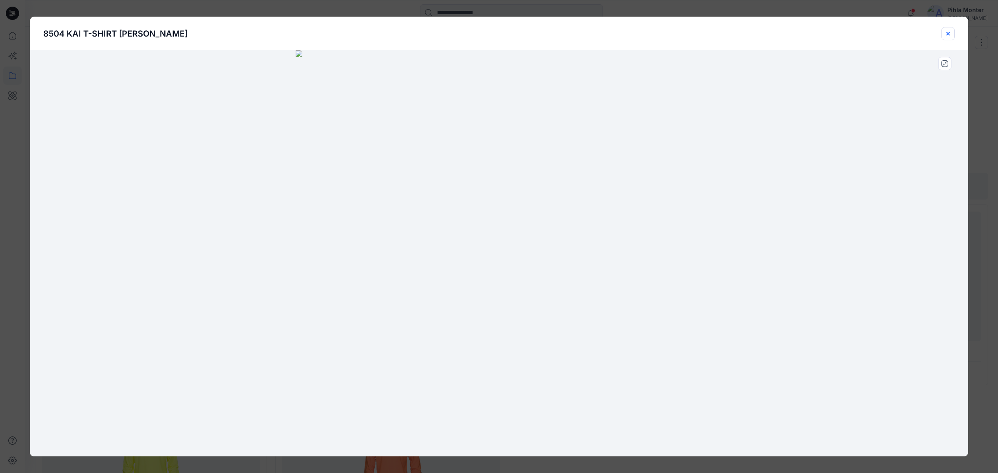
click at [951, 35] on icon "close-btn" at bounding box center [948, 33] width 7 height 7
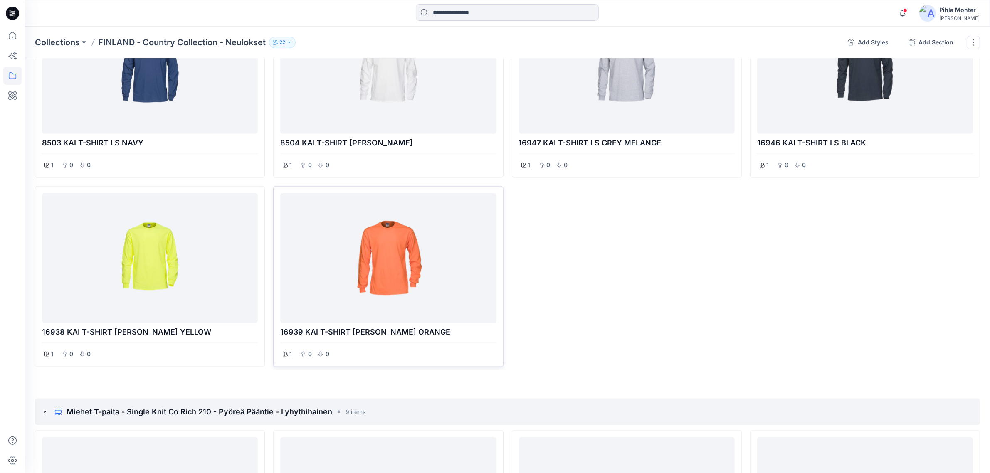
scroll to position [1259, 0]
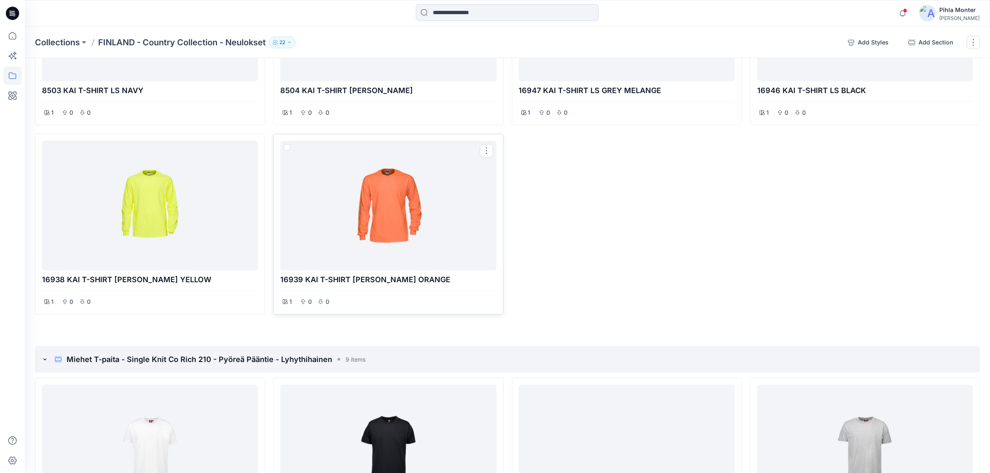
click at [392, 251] on div at bounding box center [388, 205] width 209 height 123
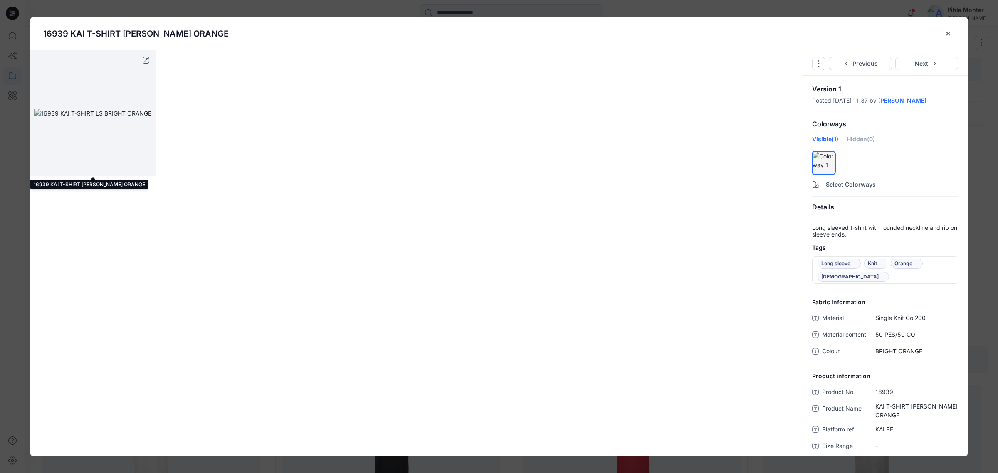
click at [118, 109] on img at bounding box center [92, 113] width 117 height 9
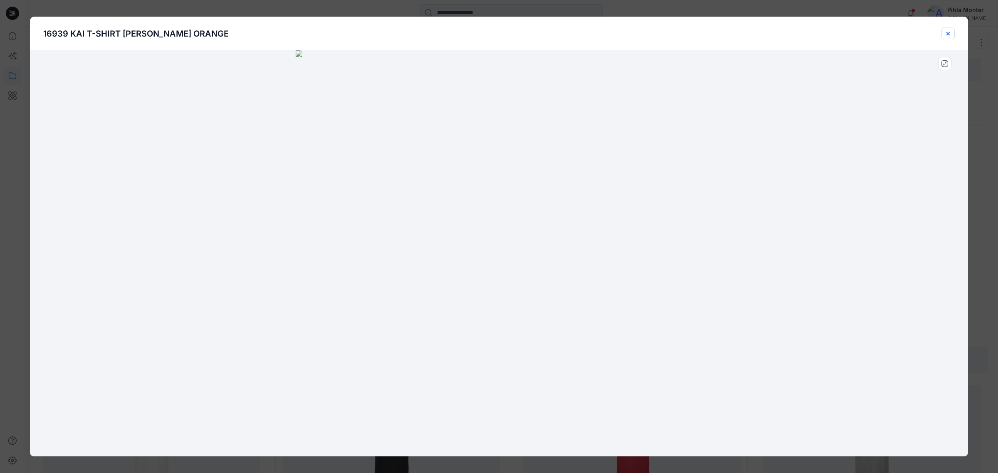
click at [949, 34] on icon "close-btn" at bounding box center [948, 33] width 3 height 3
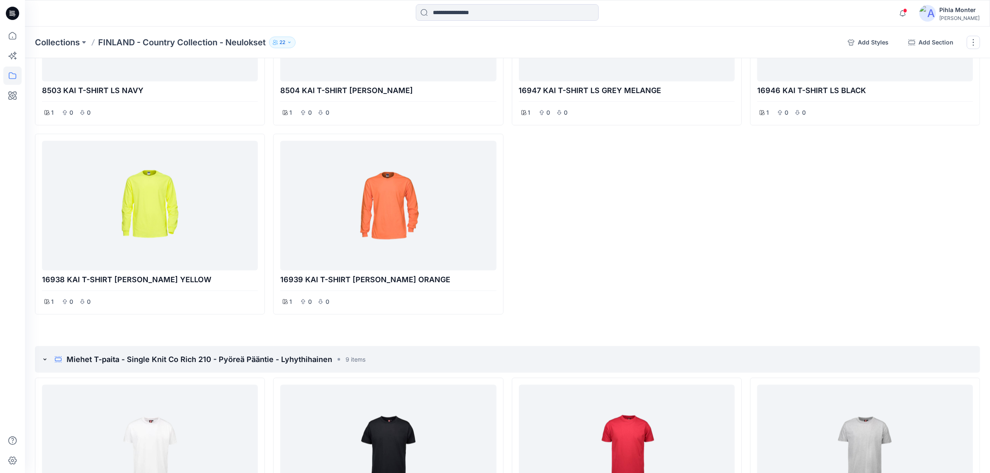
click at [578, 220] on div "16947 KAI T-SHIRT LS GREY MELANGE 1 0 0" at bounding box center [627, 130] width 230 height 370
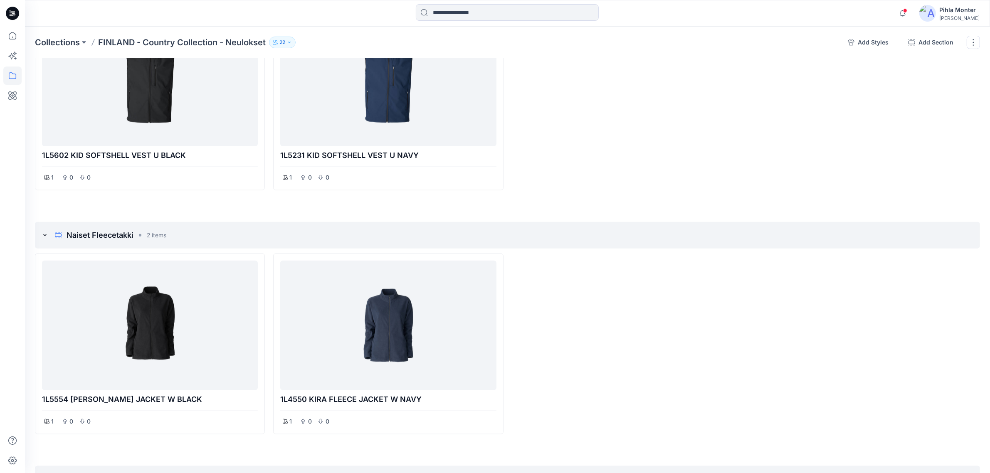
scroll to position [4941, 0]
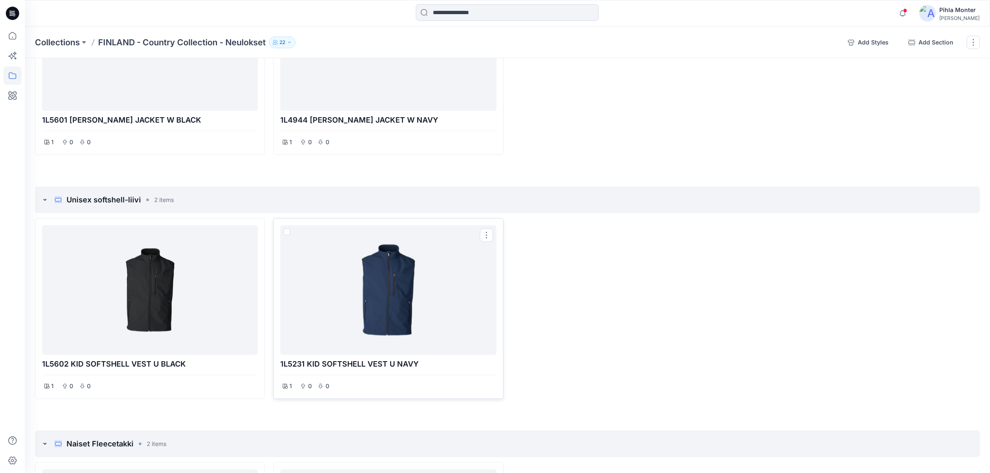
click at [372, 338] on div at bounding box center [388, 290] width 209 height 123
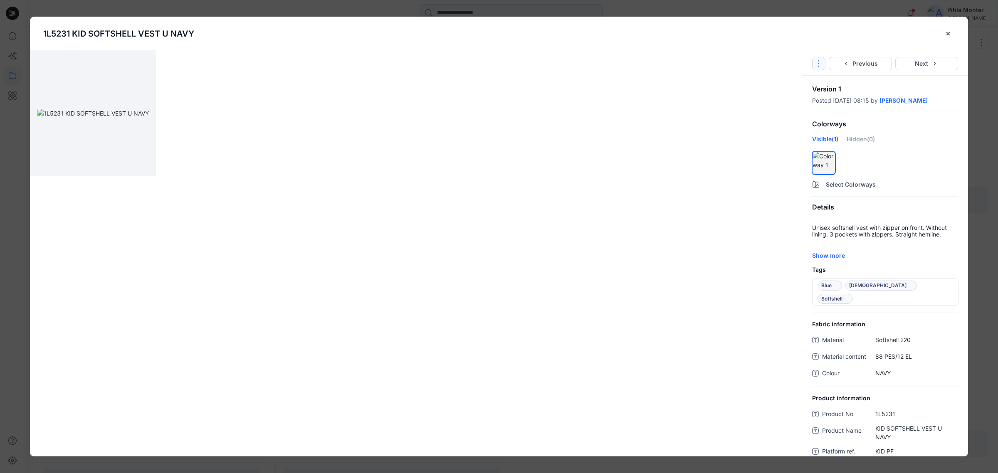
click at [820, 64] on icon "Options" at bounding box center [819, 63] width 7 height 7
click at [947, 33] on icon "close-btn" at bounding box center [948, 33] width 7 height 7
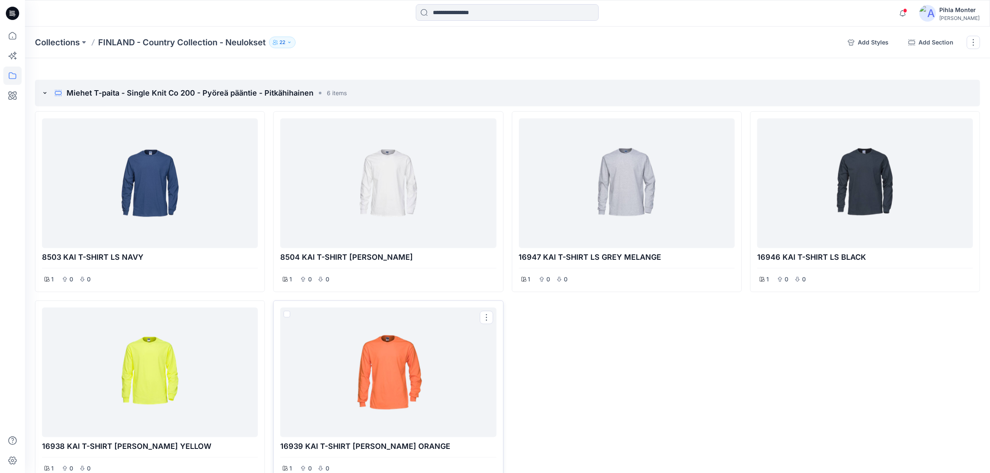
scroll to position [1352, 0]
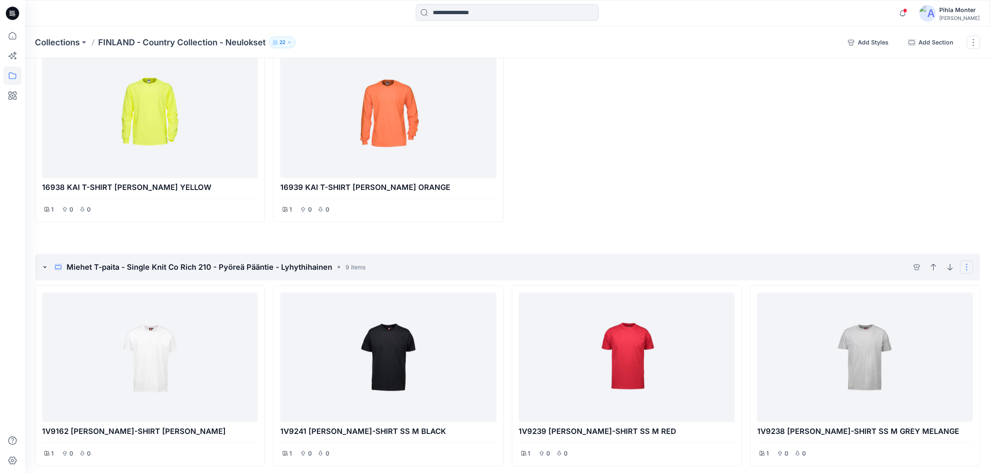
click at [968, 271] on button "Options" at bounding box center [966, 267] width 13 height 13
click at [888, 223] on div "16946 KAI T-SHIRT LS BLACK 1 0 0" at bounding box center [865, 37] width 230 height 370
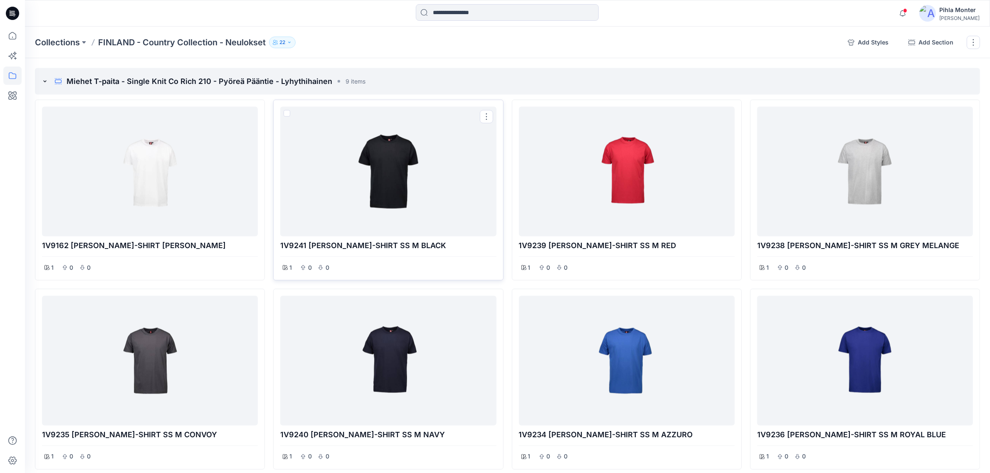
scroll to position [1560, 0]
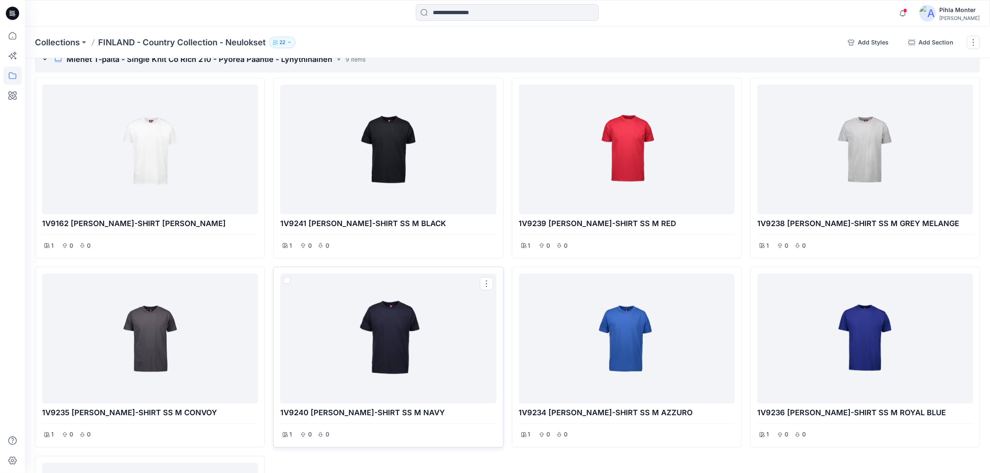
click at [364, 356] on div at bounding box center [388, 338] width 209 height 123
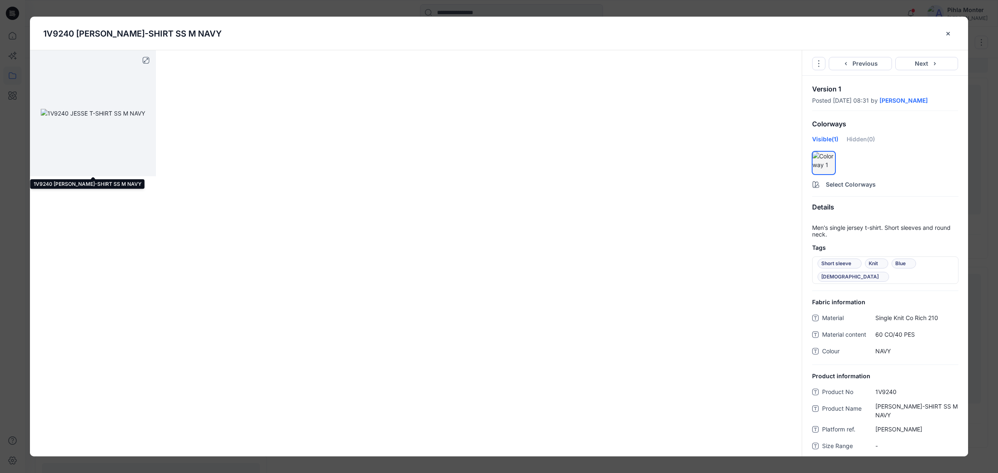
click at [117, 118] on img at bounding box center [93, 113] width 104 height 9
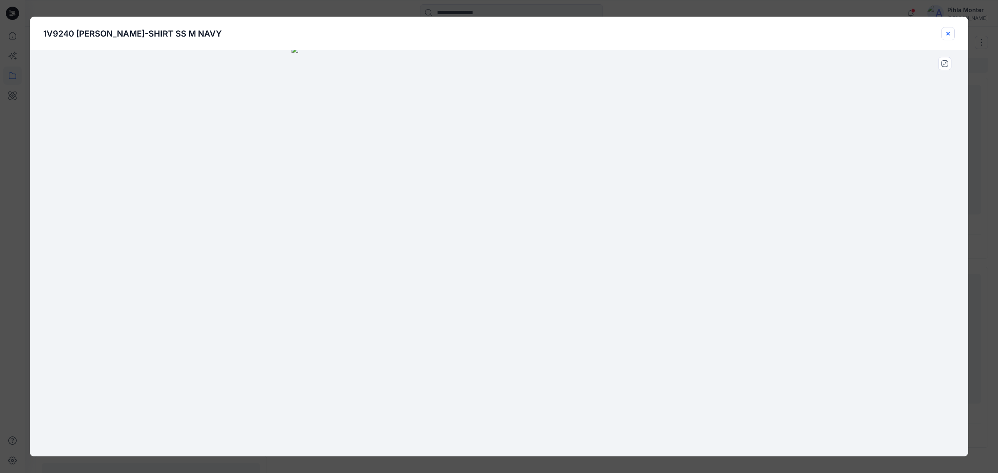
click at [950, 31] on icon "close-btn" at bounding box center [948, 33] width 7 height 7
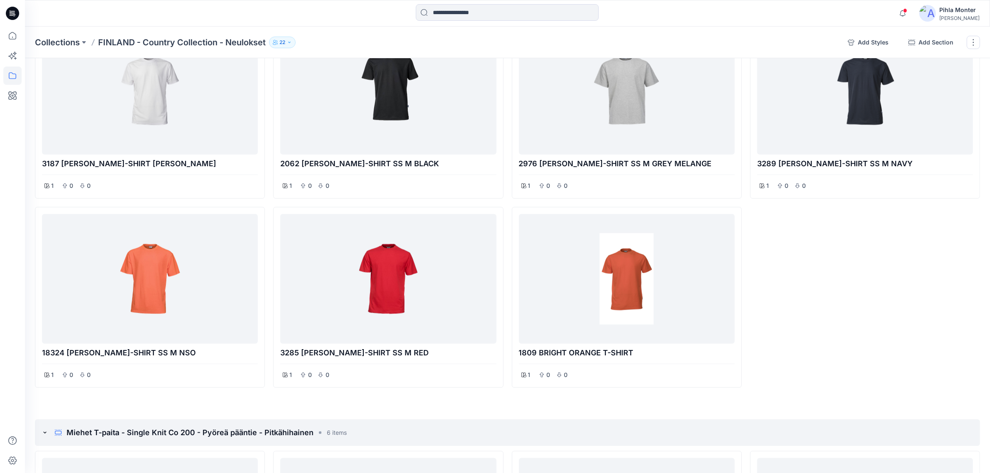
scroll to position [0, 0]
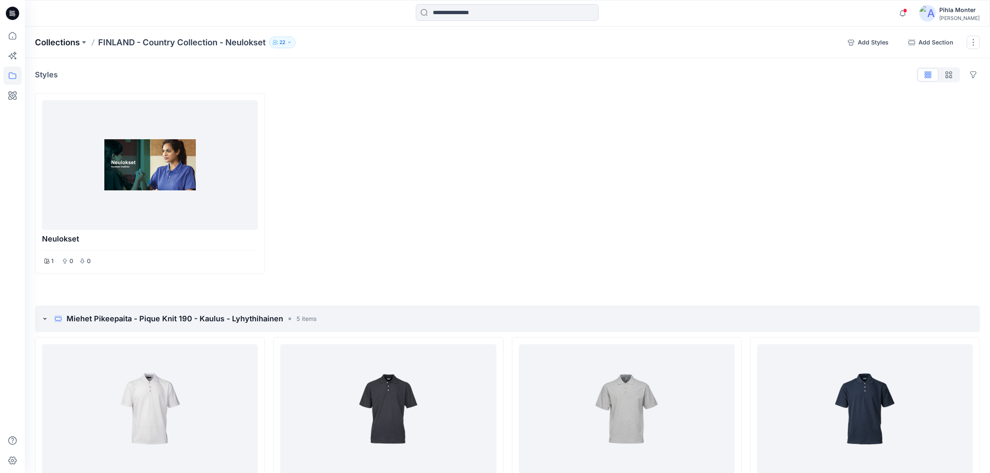
click at [68, 47] on p "Collections" at bounding box center [57, 43] width 45 height 12
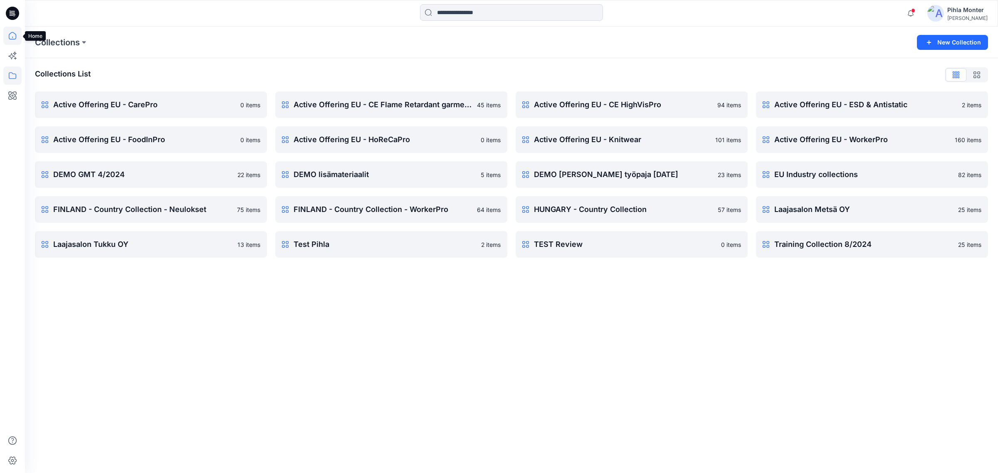
click at [17, 40] on icon at bounding box center [12, 36] width 18 height 18
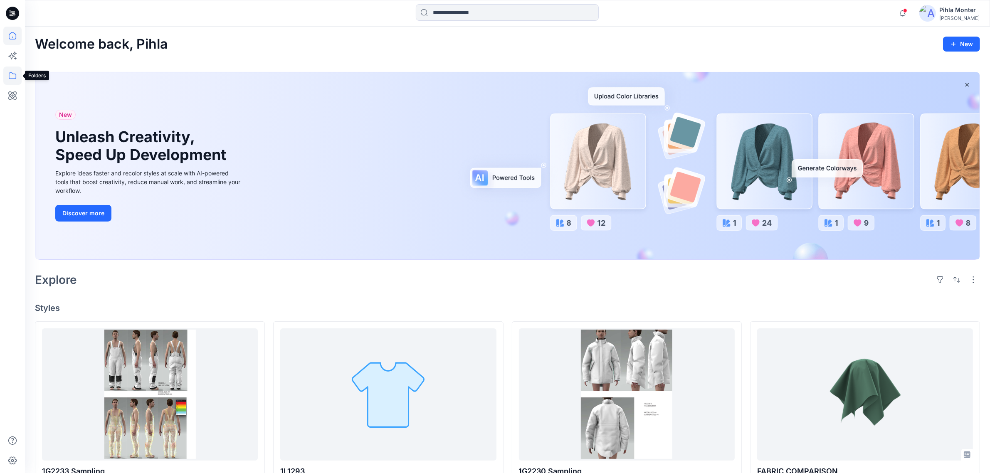
click at [17, 77] on icon at bounding box center [12, 76] width 18 height 18
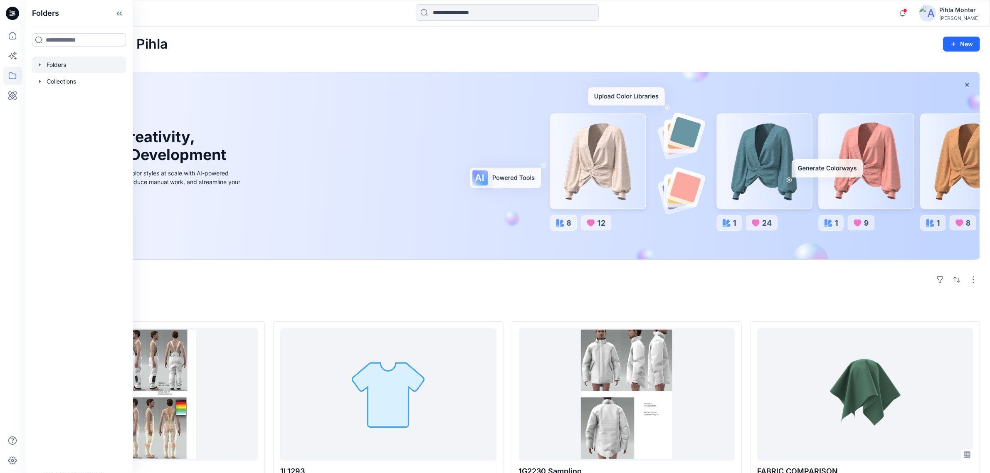
click at [40, 69] on div at bounding box center [79, 65] width 95 height 17
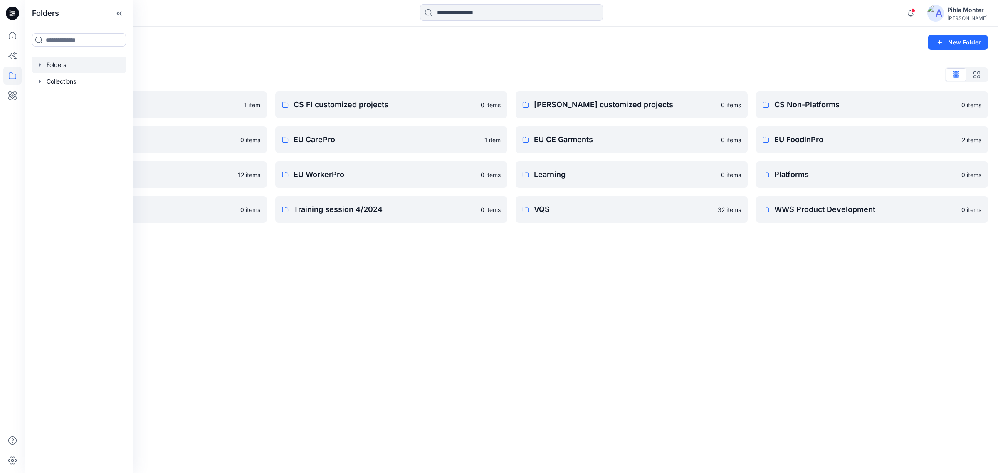
click at [346, 314] on div "Folders New Folder Folders List Archive 1 item Digital Assets 0 items EU Knitwe…" at bounding box center [511, 250] width 973 height 447
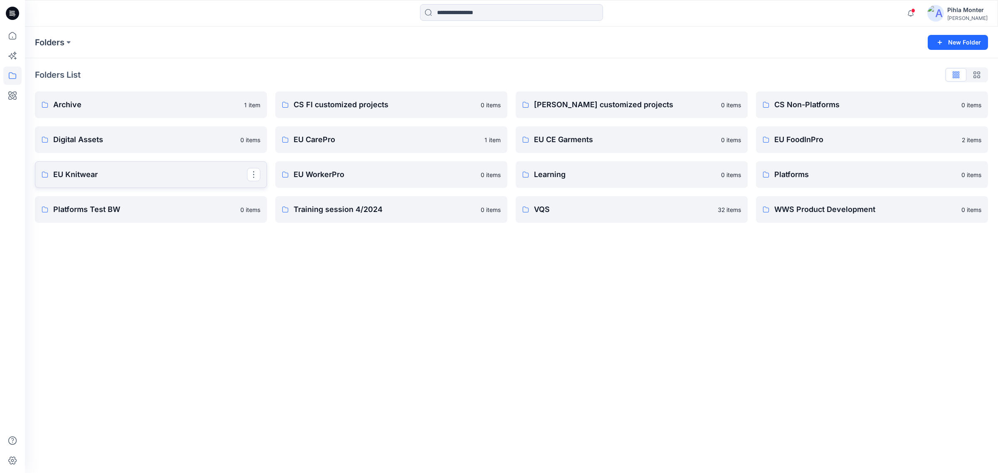
click at [121, 169] on p "EU Knitwear" at bounding box center [150, 175] width 194 height 12
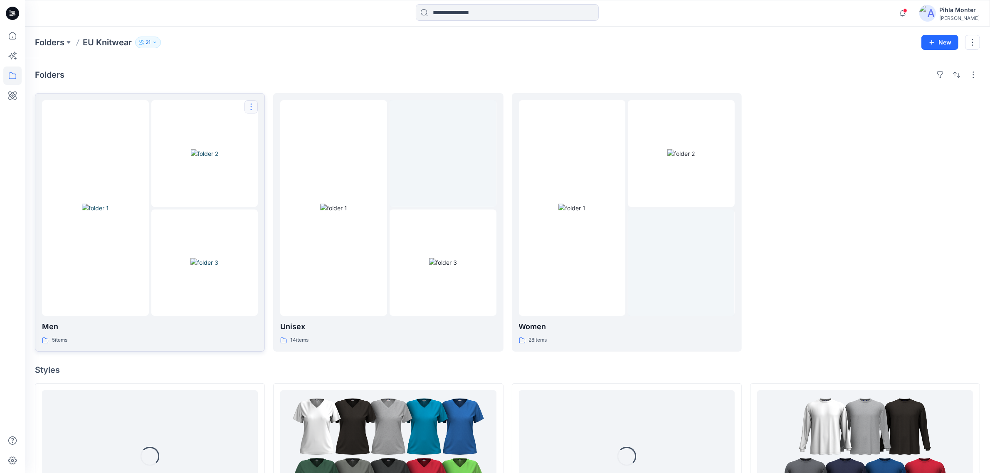
click at [251, 105] on button "button" at bounding box center [251, 106] width 13 height 13
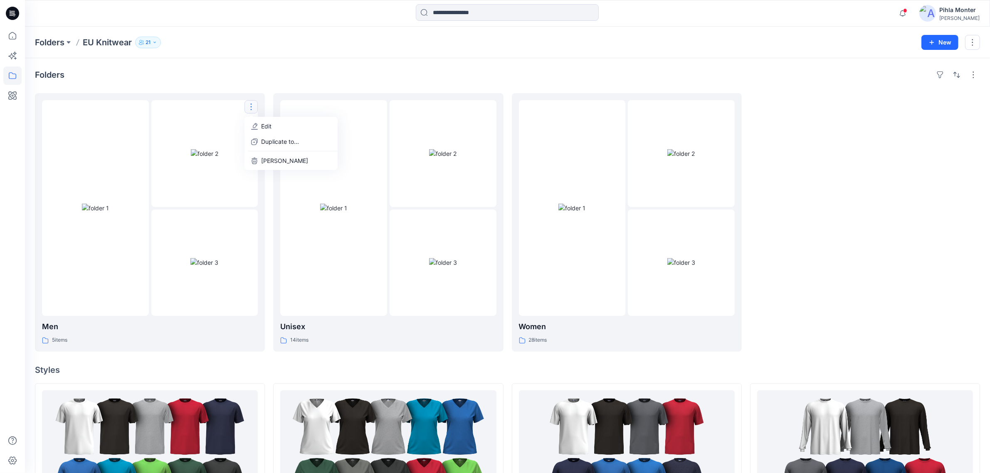
click at [251, 103] on button "button" at bounding box center [251, 106] width 13 height 13
click at [384, 75] on div "Folders" at bounding box center [507, 74] width 945 height 13
click at [976, 42] on button "button" at bounding box center [972, 42] width 15 height 15
click at [908, 205] on div at bounding box center [865, 222] width 230 height 259
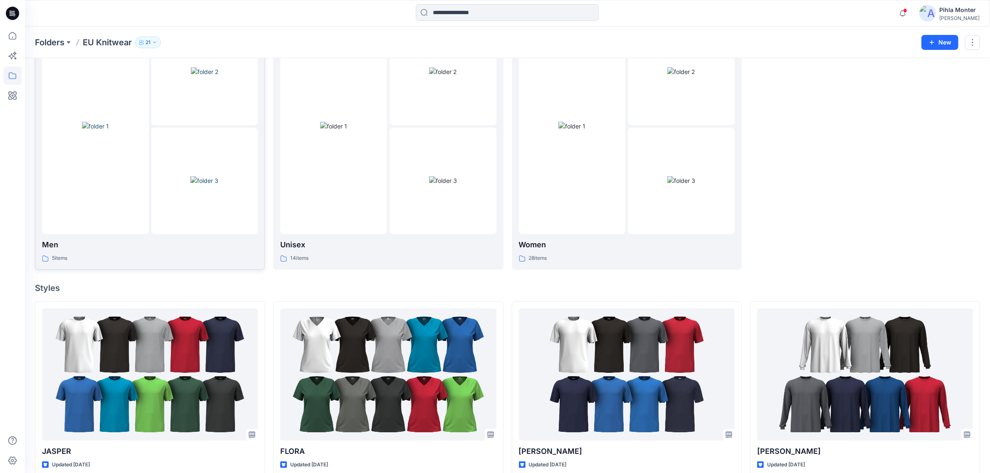
scroll to position [52, 0]
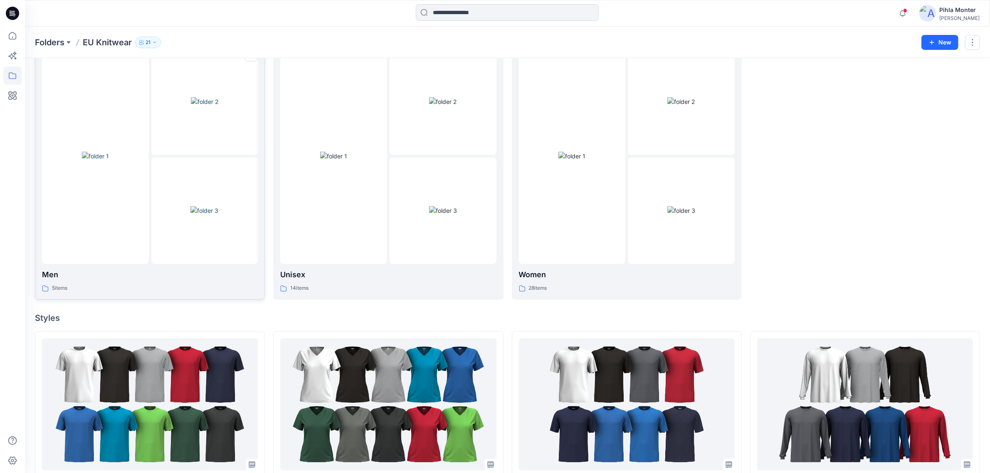
click at [191, 206] on img at bounding box center [205, 210] width 28 height 9
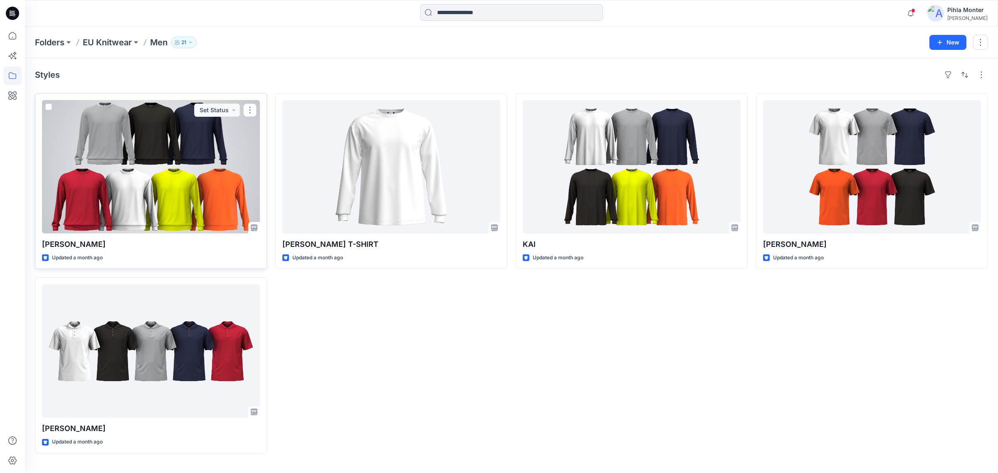
click at [186, 197] on div at bounding box center [151, 167] width 218 height 134
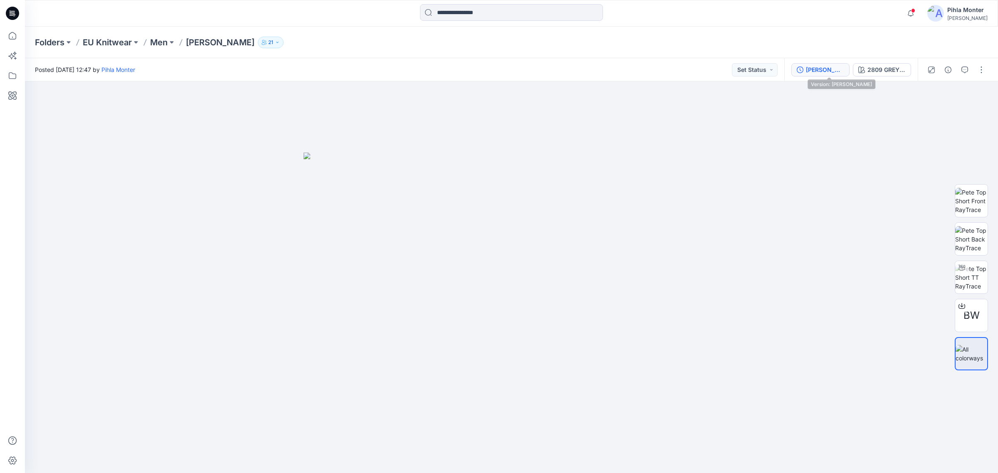
click at [834, 73] on div "[PERSON_NAME]" at bounding box center [825, 69] width 38 height 9
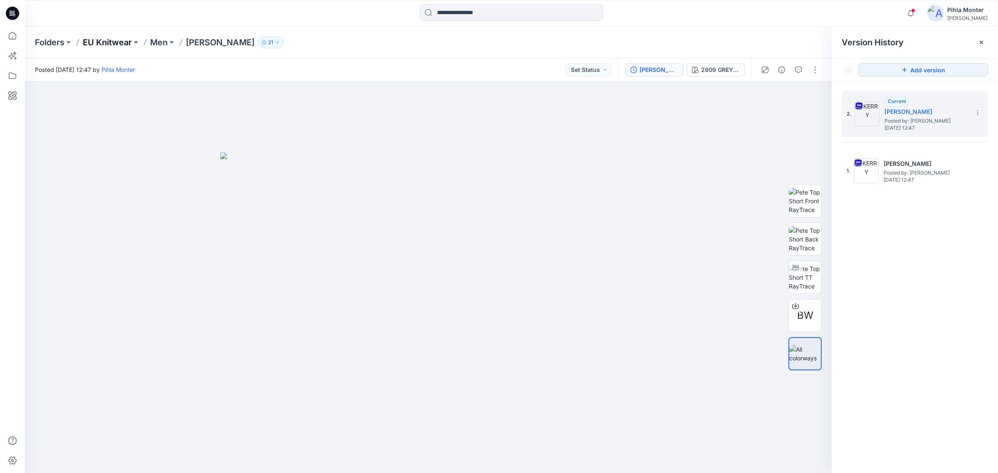
click at [125, 42] on p "EU Knitwear" at bounding box center [107, 43] width 49 height 12
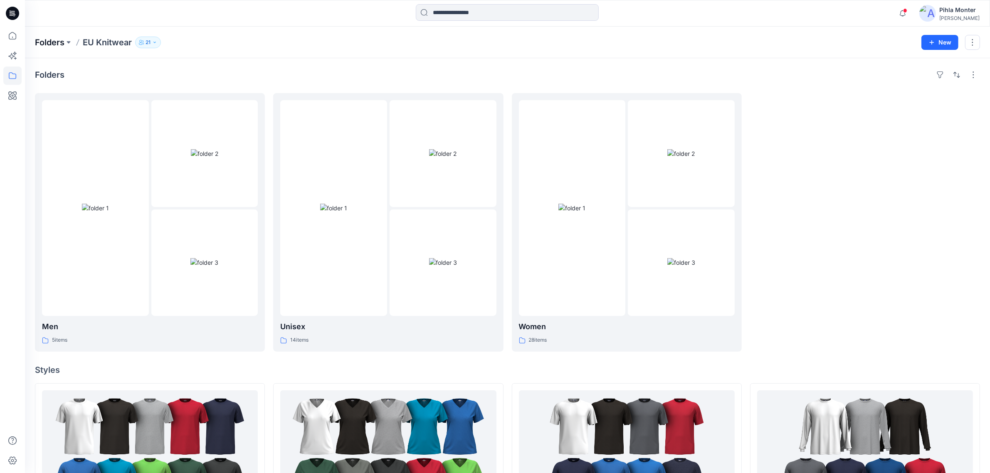
click at [47, 46] on p "Folders" at bounding box center [50, 43] width 30 height 12
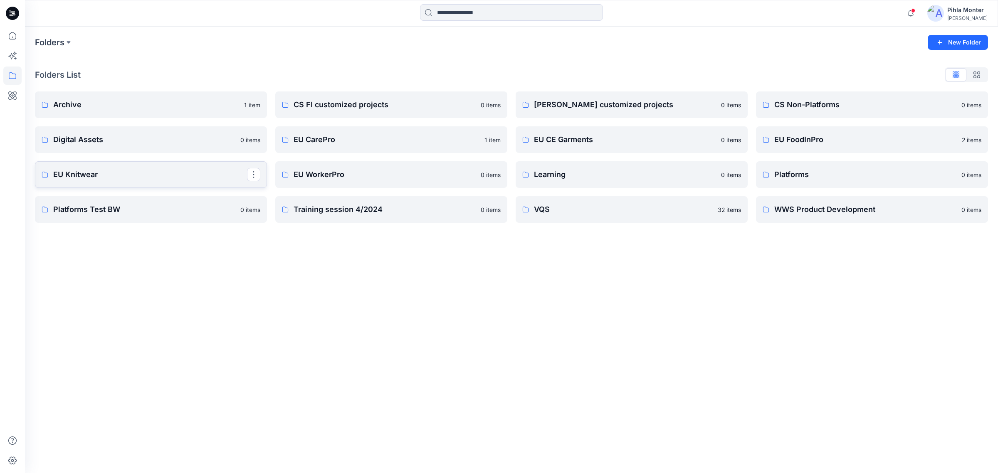
click at [109, 173] on p "EU Knitwear" at bounding box center [150, 175] width 194 height 12
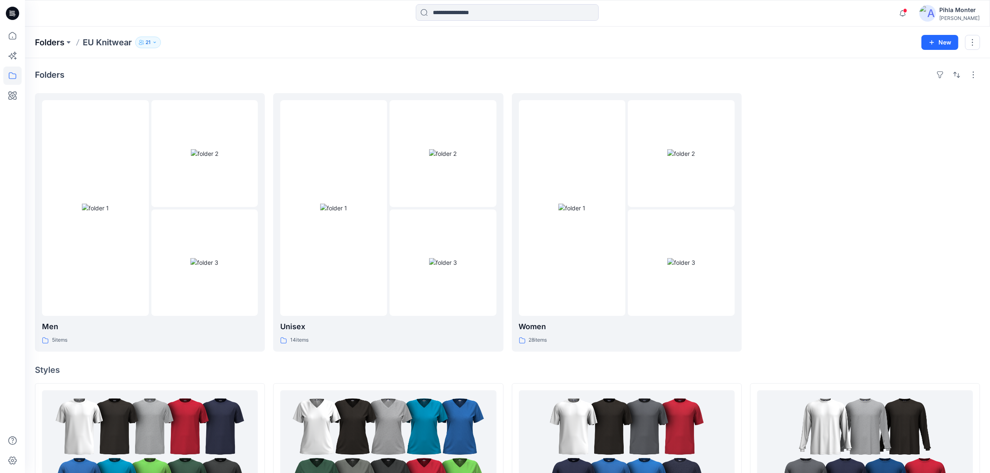
click at [40, 44] on p "Folders" at bounding box center [50, 43] width 30 height 12
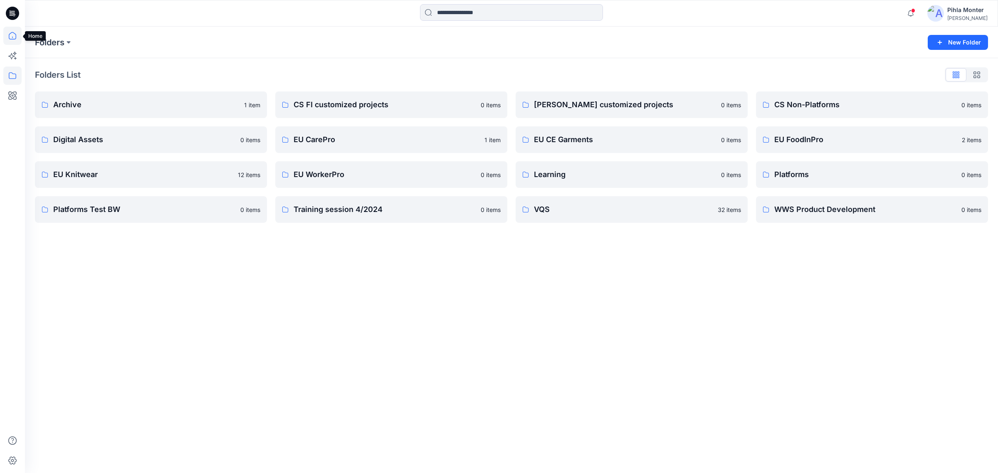
click at [13, 37] on icon at bounding box center [12, 36] width 18 height 18
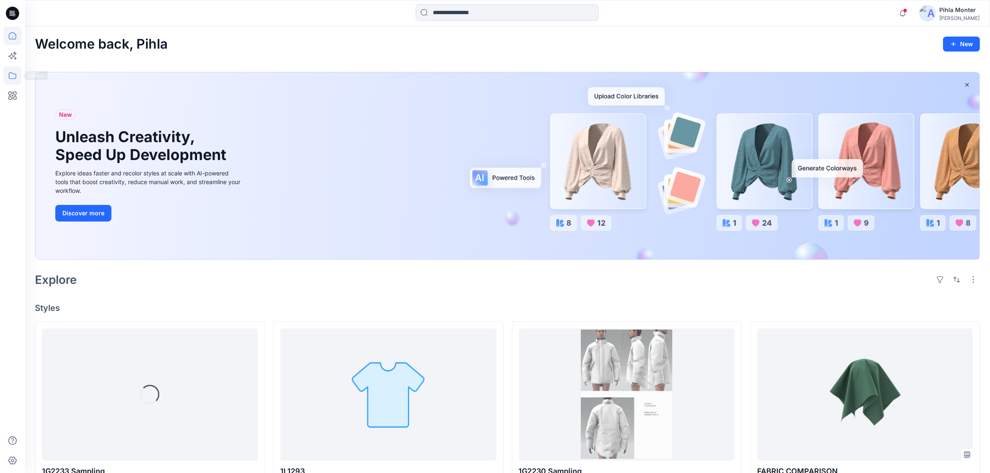
click at [10, 76] on icon at bounding box center [12, 76] width 18 height 18
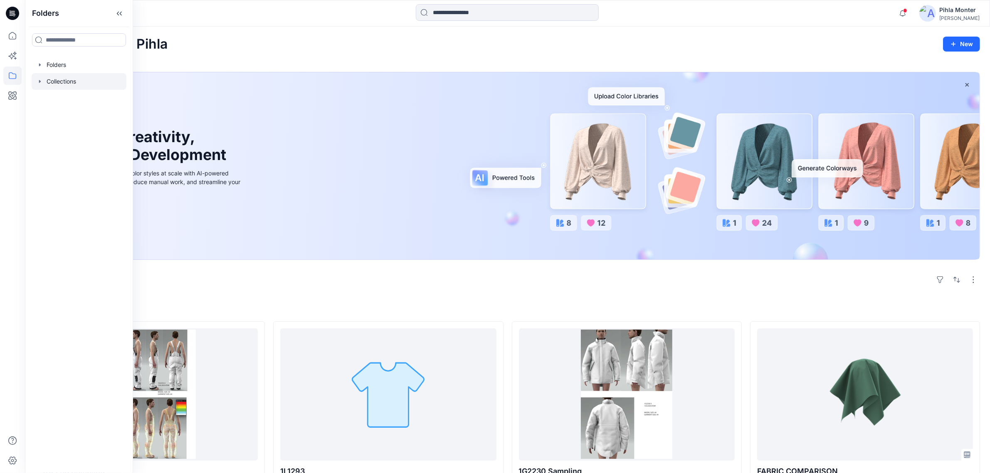
click at [40, 82] on icon "button" at bounding box center [40, 81] width 7 height 7
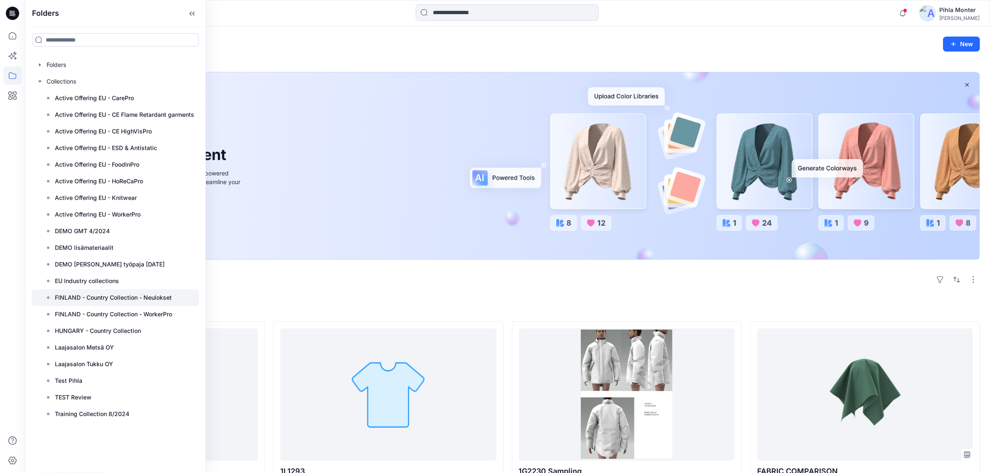
click at [127, 301] on p "FINLAND - Country Collection - Neulokset" at bounding box center [113, 298] width 117 height 10
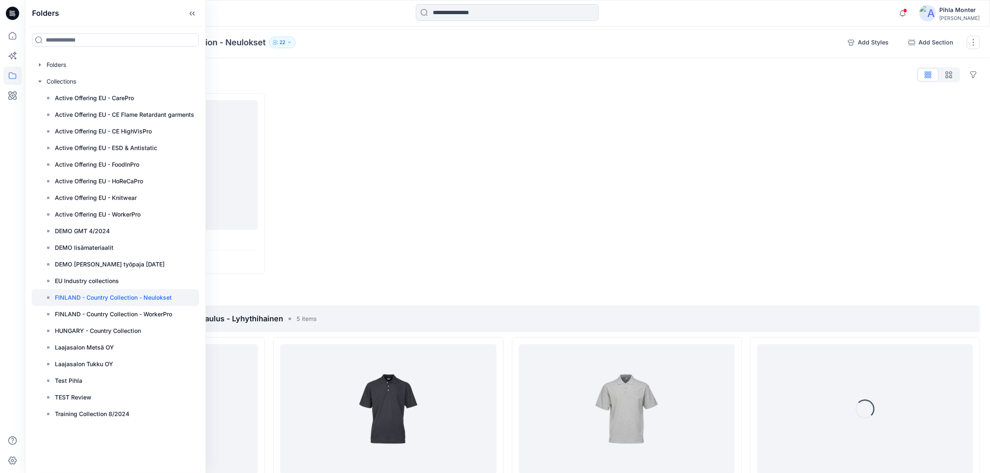
click at [305, 168] on div at bounding box center [388, 183] width 230 height 181
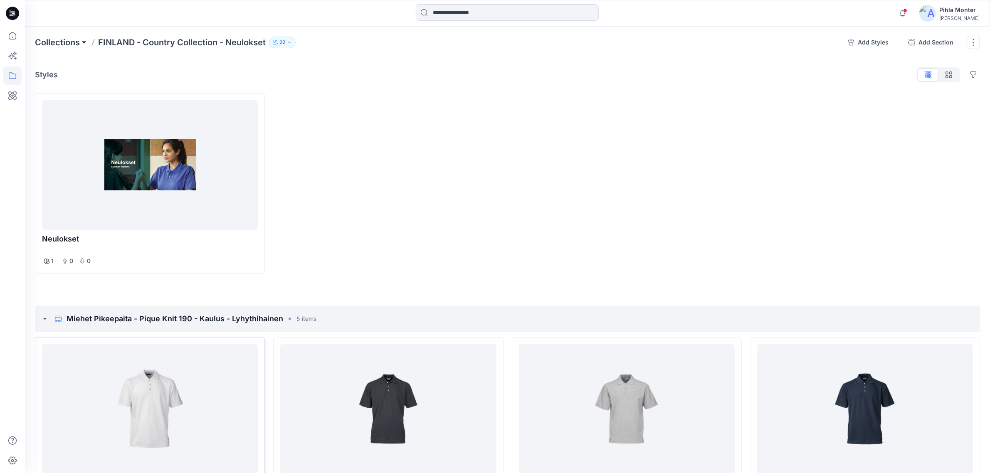
click at [85, 38] on button at bounding box center [84, 43] width 8 height 12
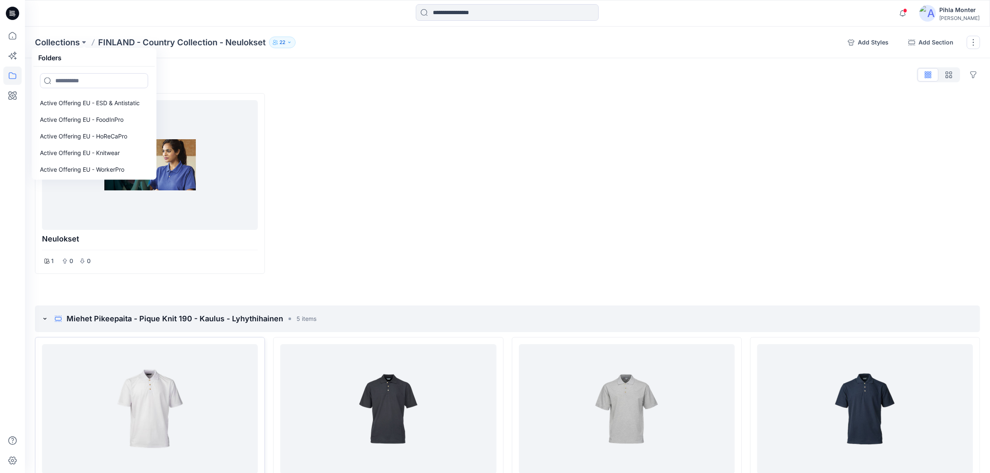
scroll to position [52, 0]
click at [128, 149] on link "Active Offering EU - Knitwear" at bounding box center [94, 149] width 118 height 17
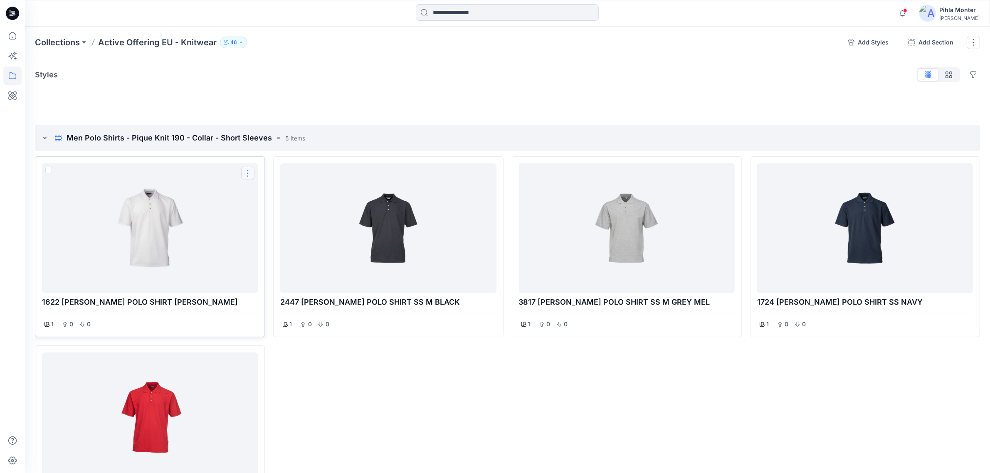
click at [247, 178] on button "Options" at bounding box center [247, 173] width 13 height 13
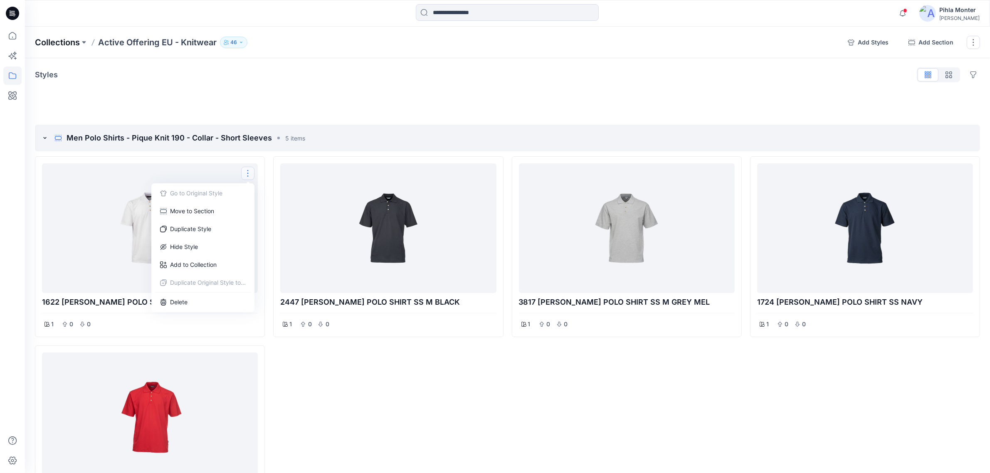
click at [75, 37] on p "Collections" at bounding box center [57, 43] width 45 height 12
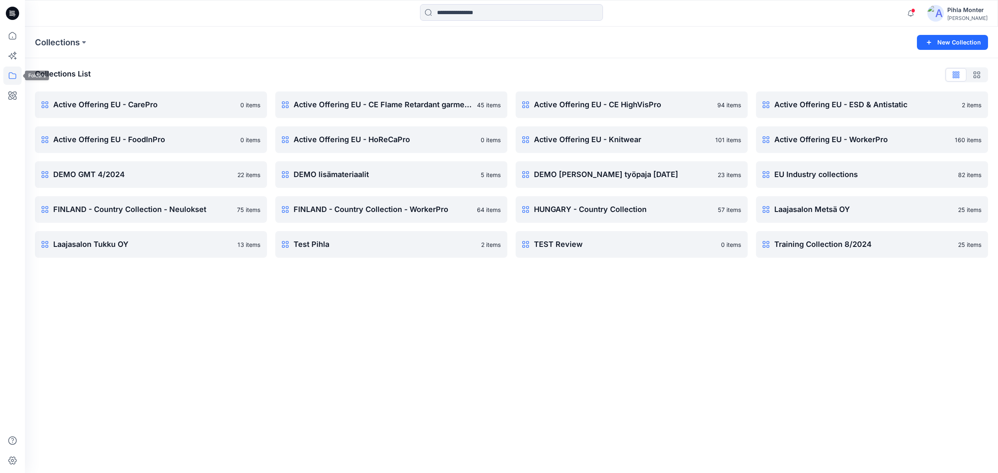
click at [15, 72] on icon at bounding box center [12, 76] width 18 height 18
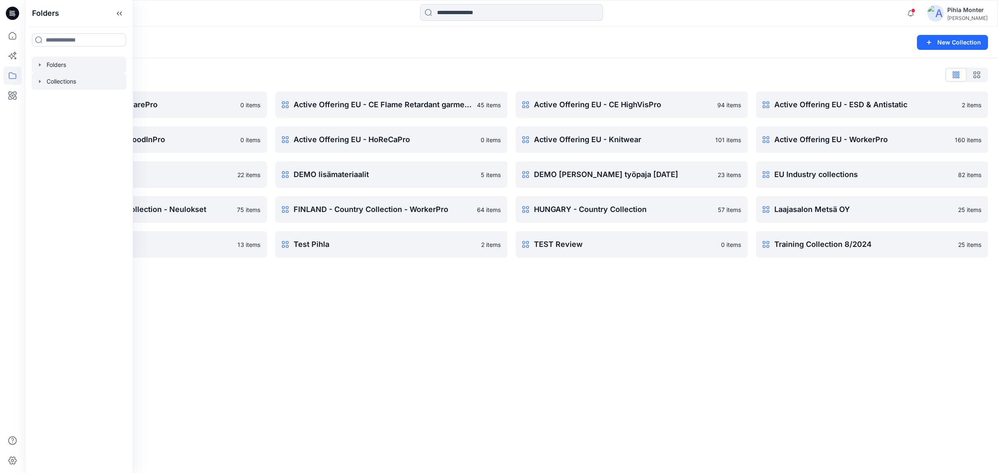
click at [44, 60] on div at bounding box center [79, 65] width 95 height 17
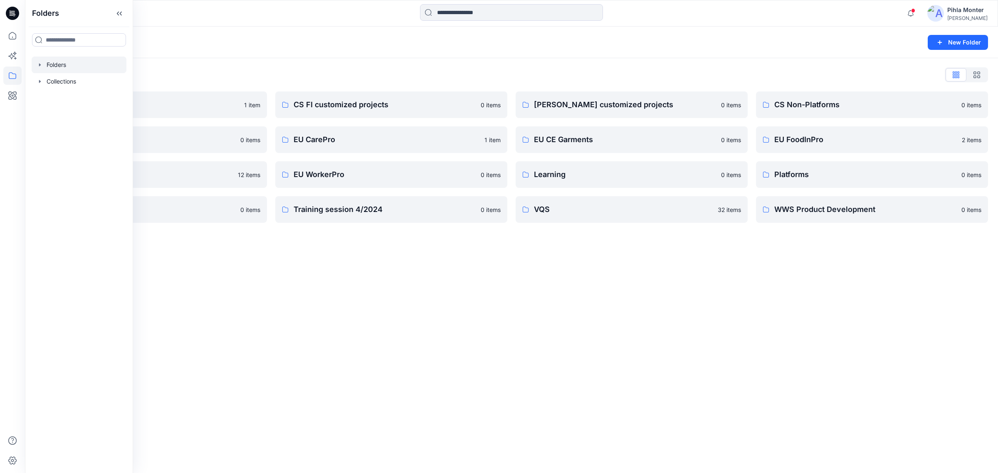
click at [36, 61] on div at bounding box center [79, 65] width 95 height 17
click at [37, 62] on icon "button" at bounding box center [40, 65] width 7 height 7
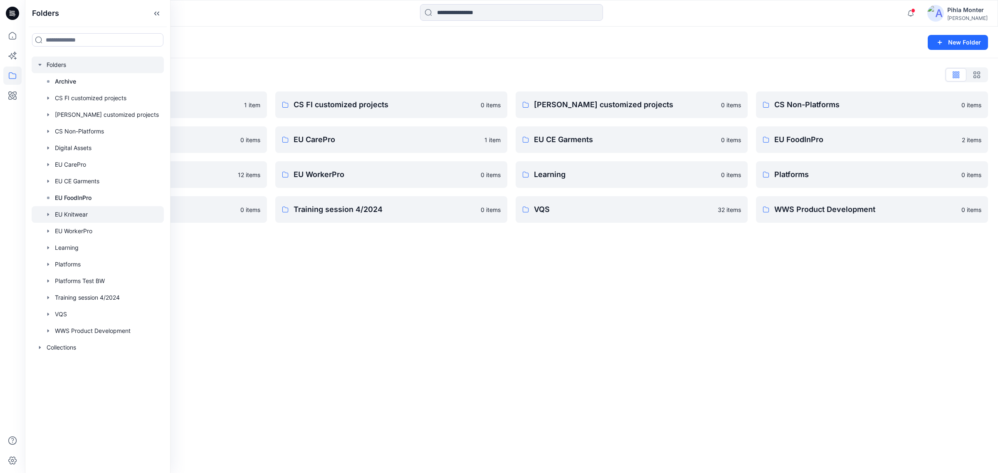
click at [90, 215] on div at bounding box center [98, 214] width 132 height 17
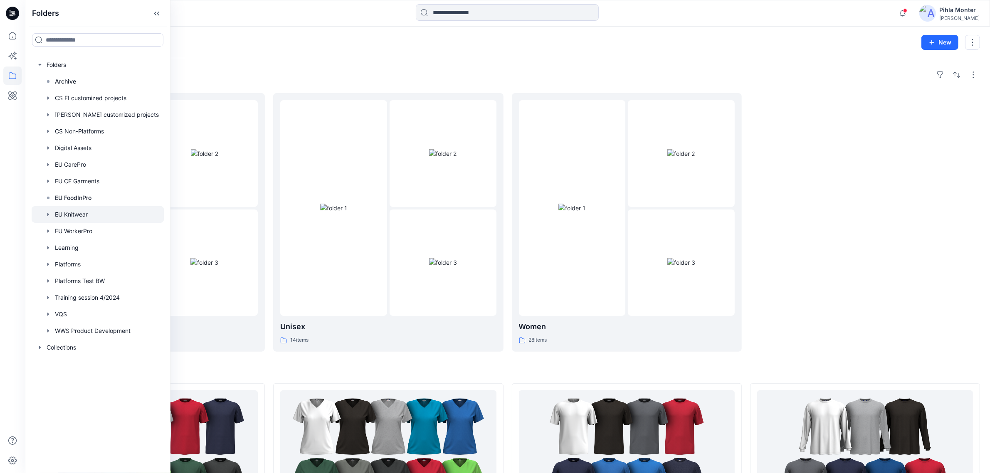
click at [48, 217] on icon "button" at bounding box center [48, 214] width 7 height 7
click at [860, 207] on div at bounding box center [865, 222] width 230 height 259
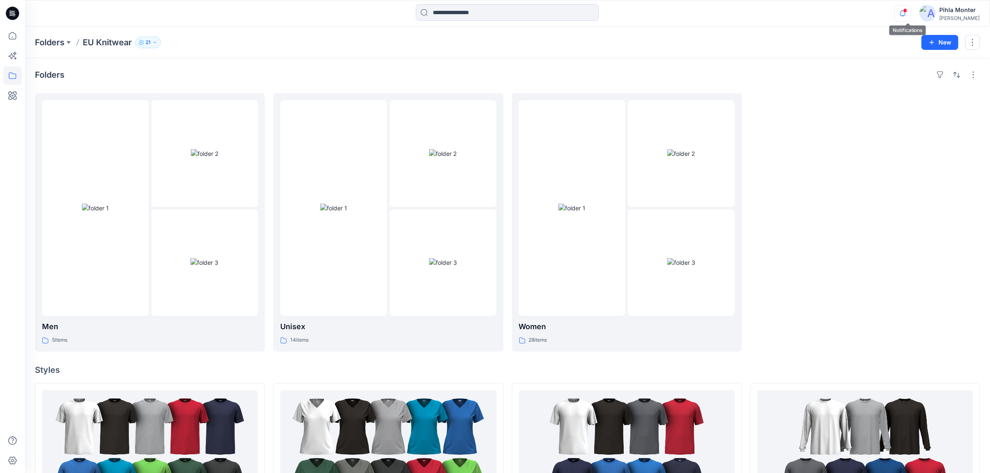
click at [911, 17] on icon "button" at bounding box center [903, 13] width 16 height 17
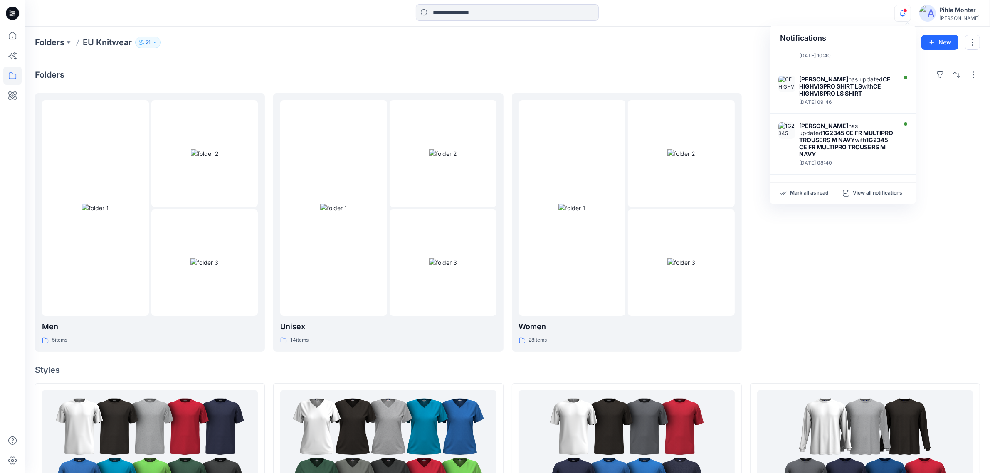
drag, startPoint x: 817, startPoint y: 338, endPoint x: 801, endPoint y: 289, distance: 51.8
click at [807, 315] on div at bounding box center [865, 222] width 230 height 259
